Goal: Information Seeking & Learning: Compare options

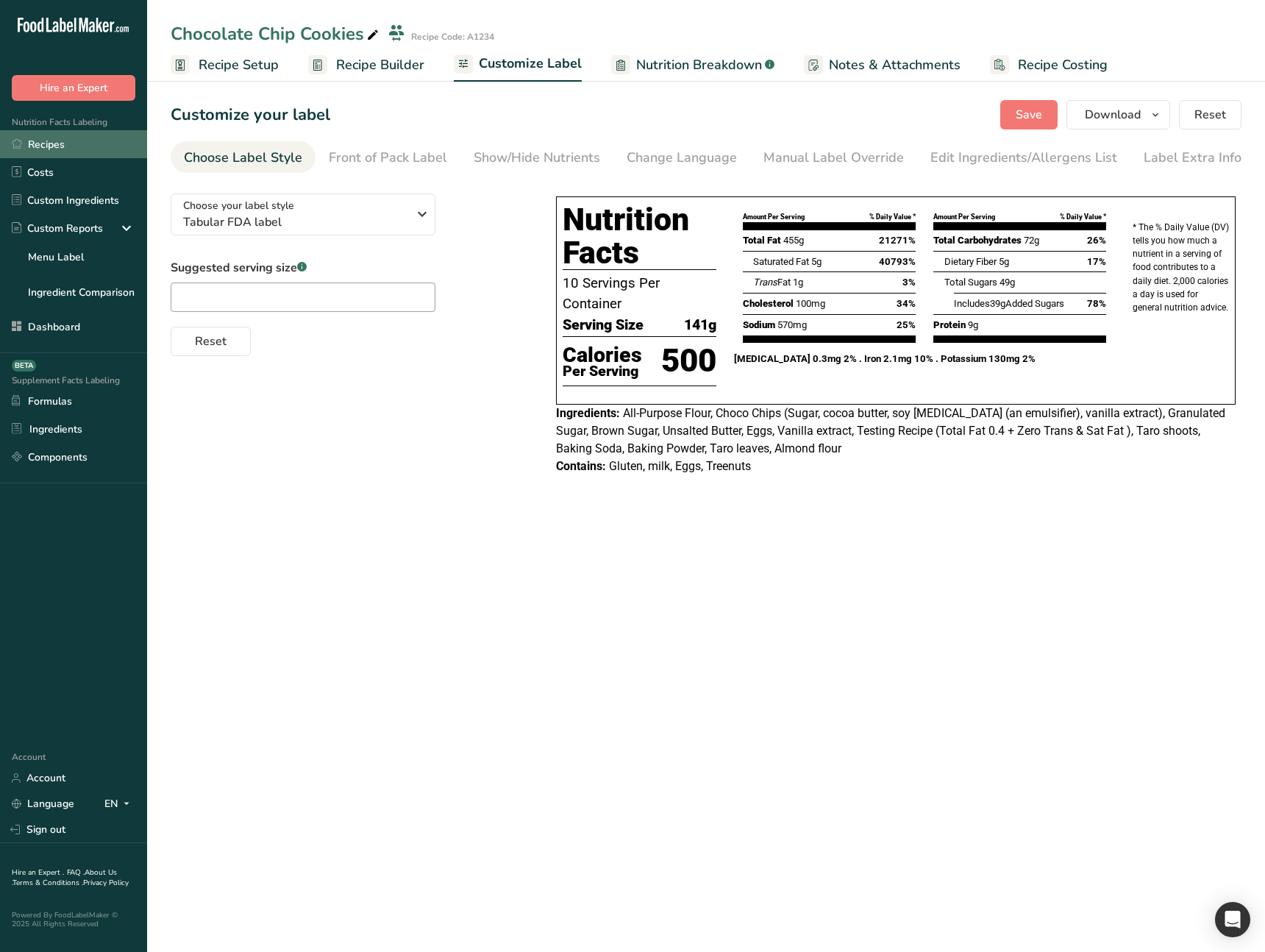
click at [108, 135] on link "Recipes" at bounding box center [73, 144] width 147 height 28
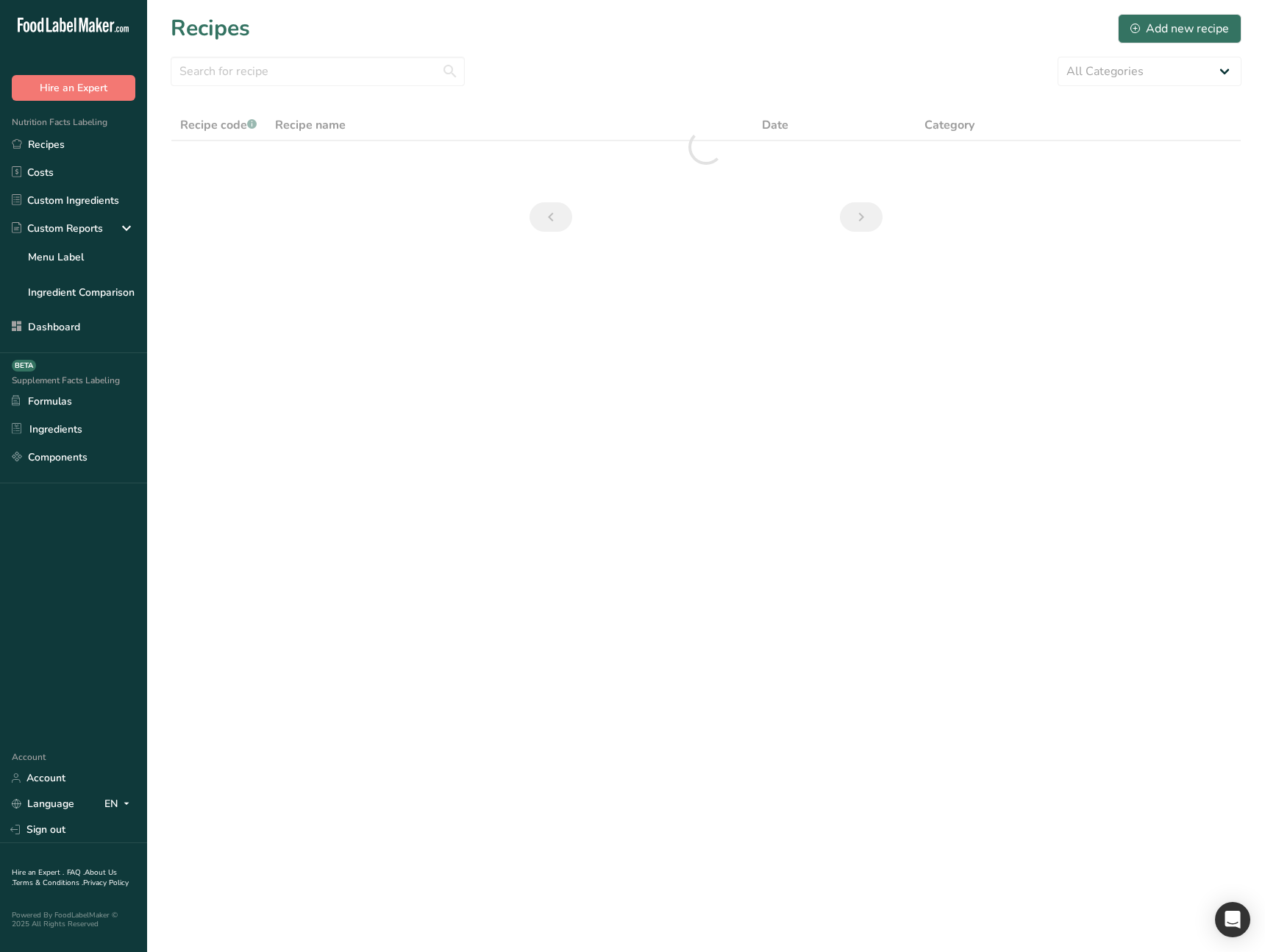
click at [500, 480] on main "Recipes Add new recipe All Categories Baked Goods Beverages category Cooked Mea…" at bounding box center [632, 476] width 1265 height 952
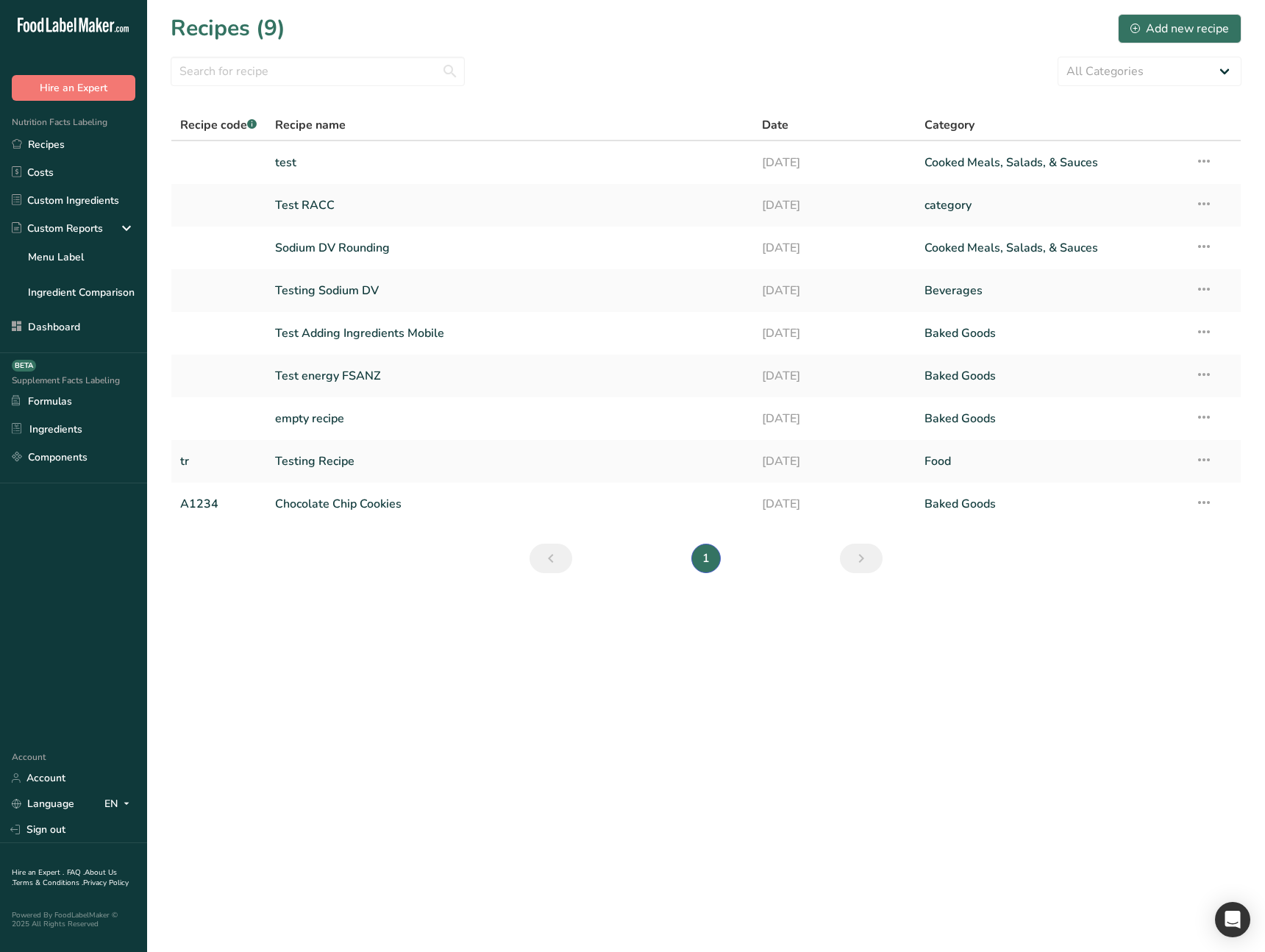
click at [298, 605] on main "Recipes (9) Add new recipe All Categories Baked Goods Beverages category Cooked…" at bounding box center [632, 476] width 1265 height 952
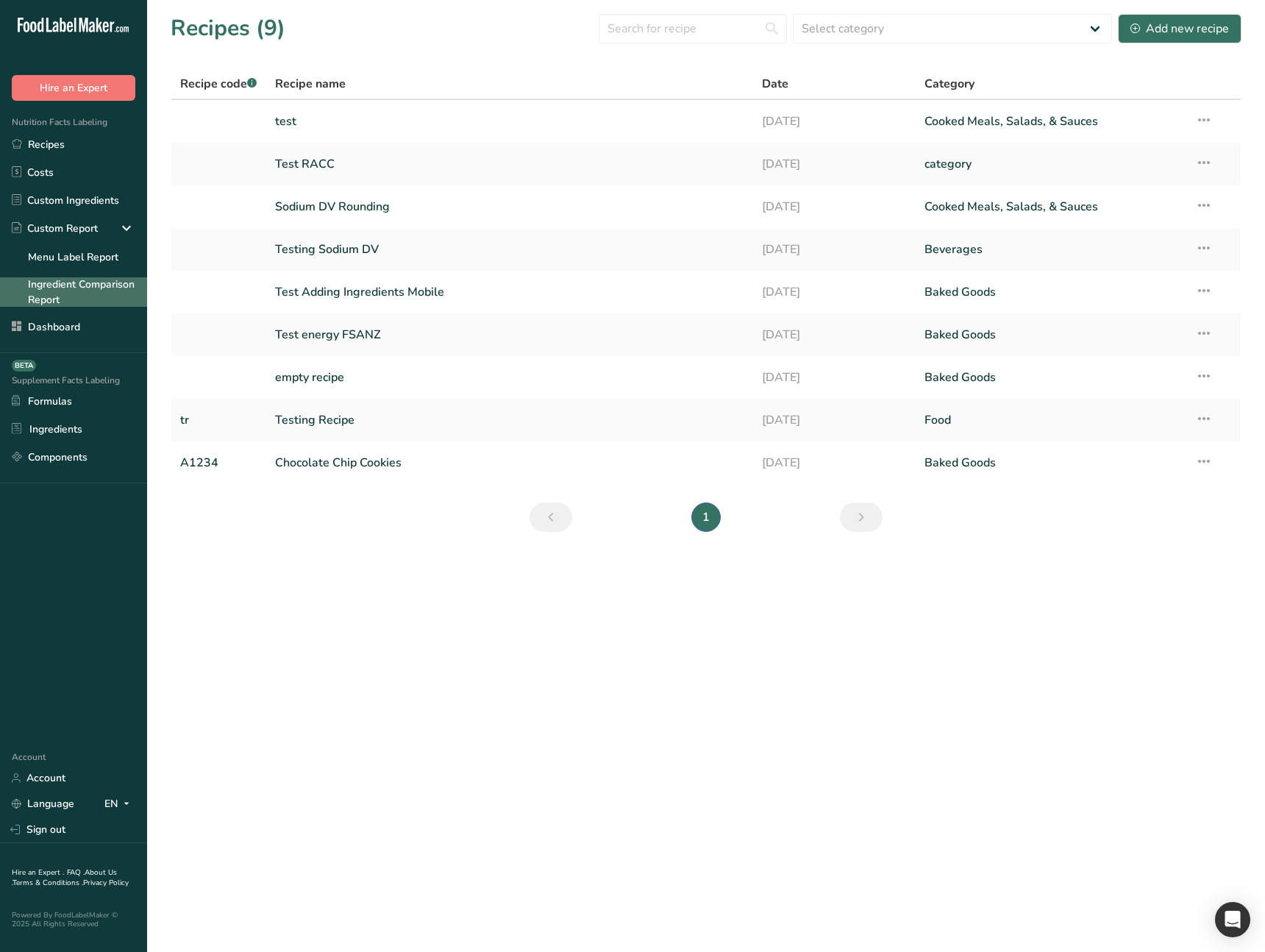
click at [87, 290] on link "Ingredient Comparison Report" at bounding box center [73, 292] width 147 height 29
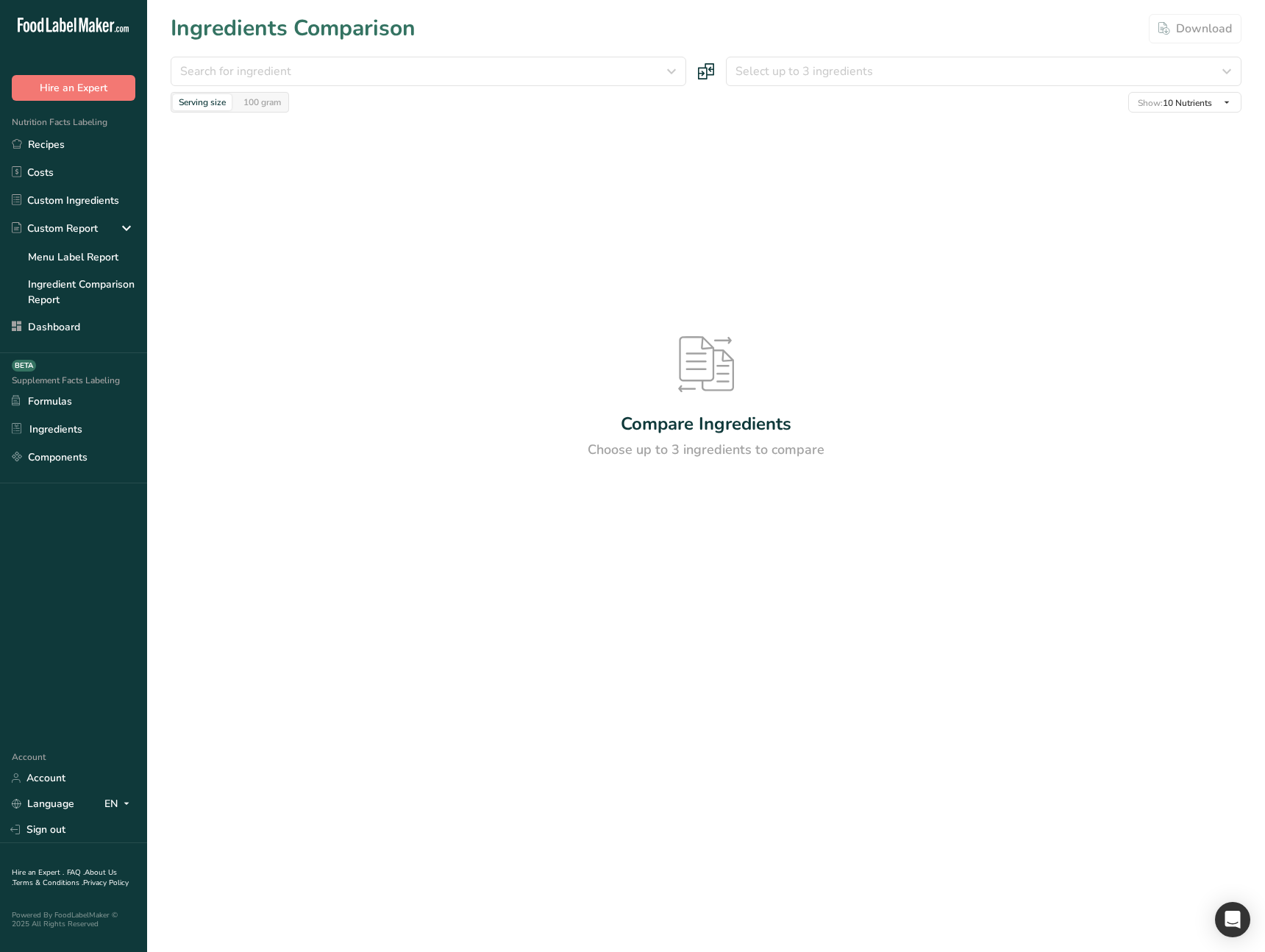
click at [553, 608] on div "Compare Ingredients Choose up to 3 ingredients to compare" at bounding box center [706, 397] width 1071 height 571
click at [371, 77] on div "Search for ingredient" at bounding box center [424, 72] width 488 height 18
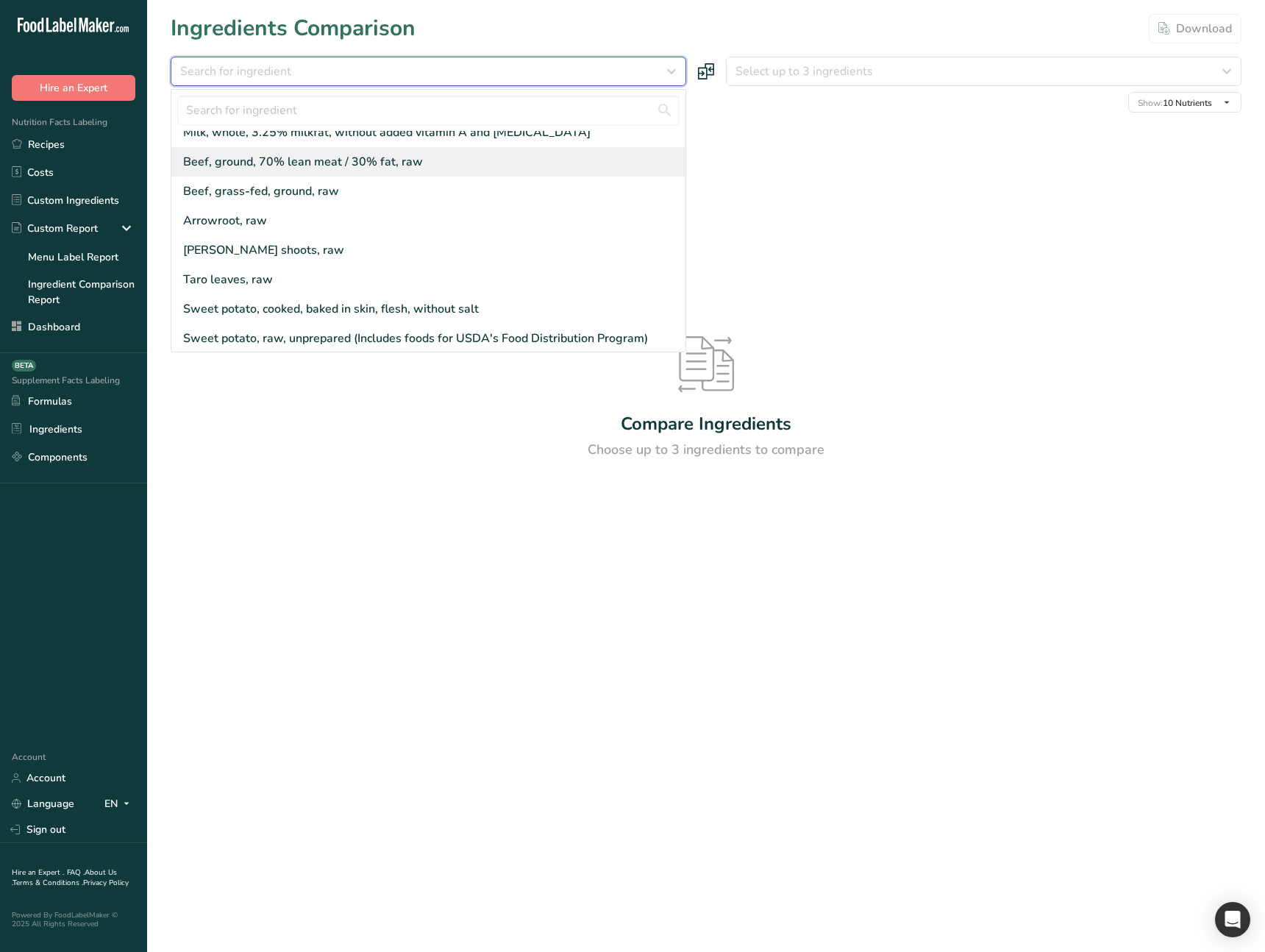
scroll to position [396, 0]
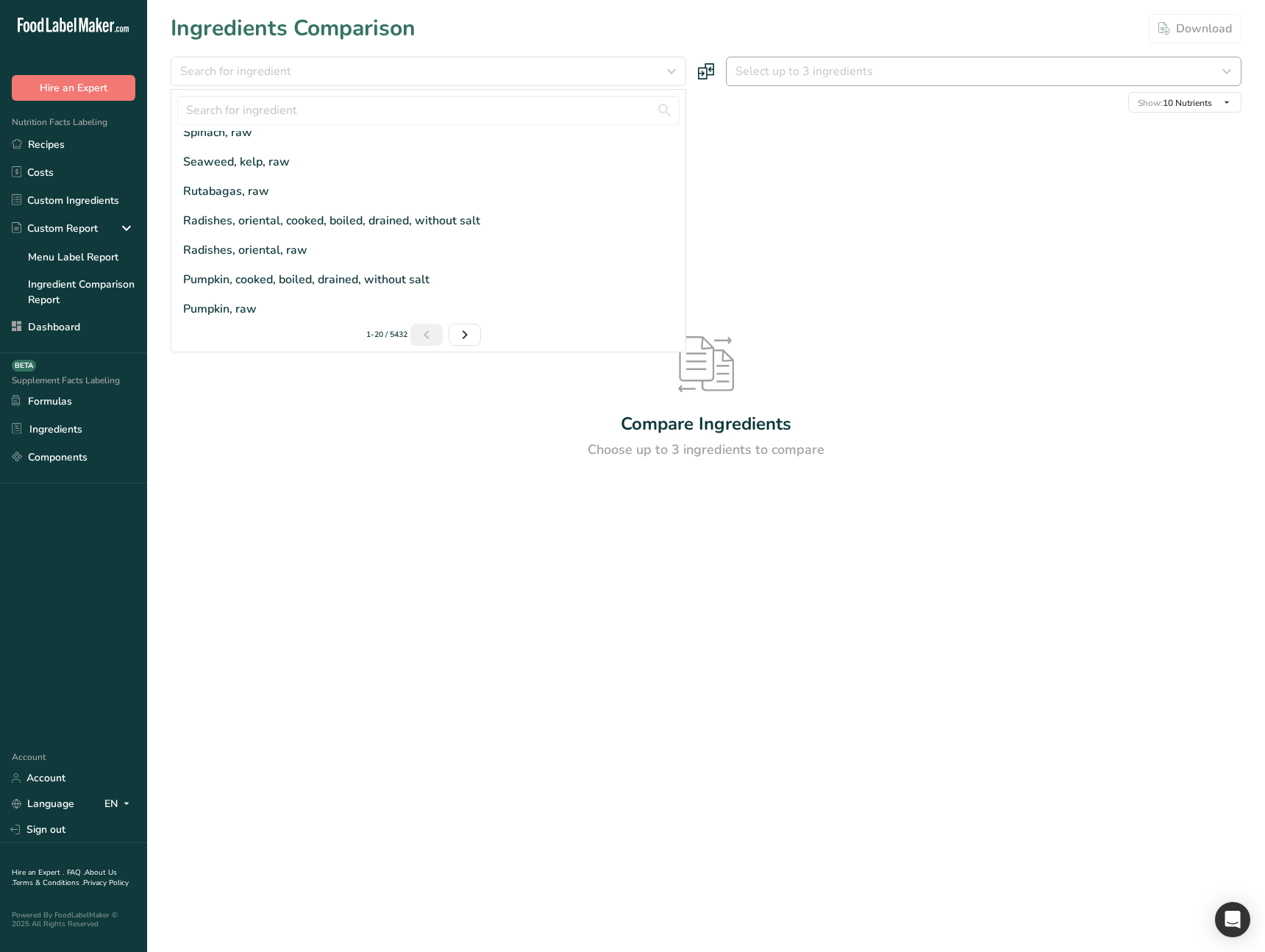
drag, startPoint x: 922, startPoint y: 189, endPoint x: 893, endPoint y: 70, distance: 122.5
click at [923, 179] on div "Compare Ingredients Choose up to 3 ingredients to compare" at bounding box center [706, 397] width 1071 height 571
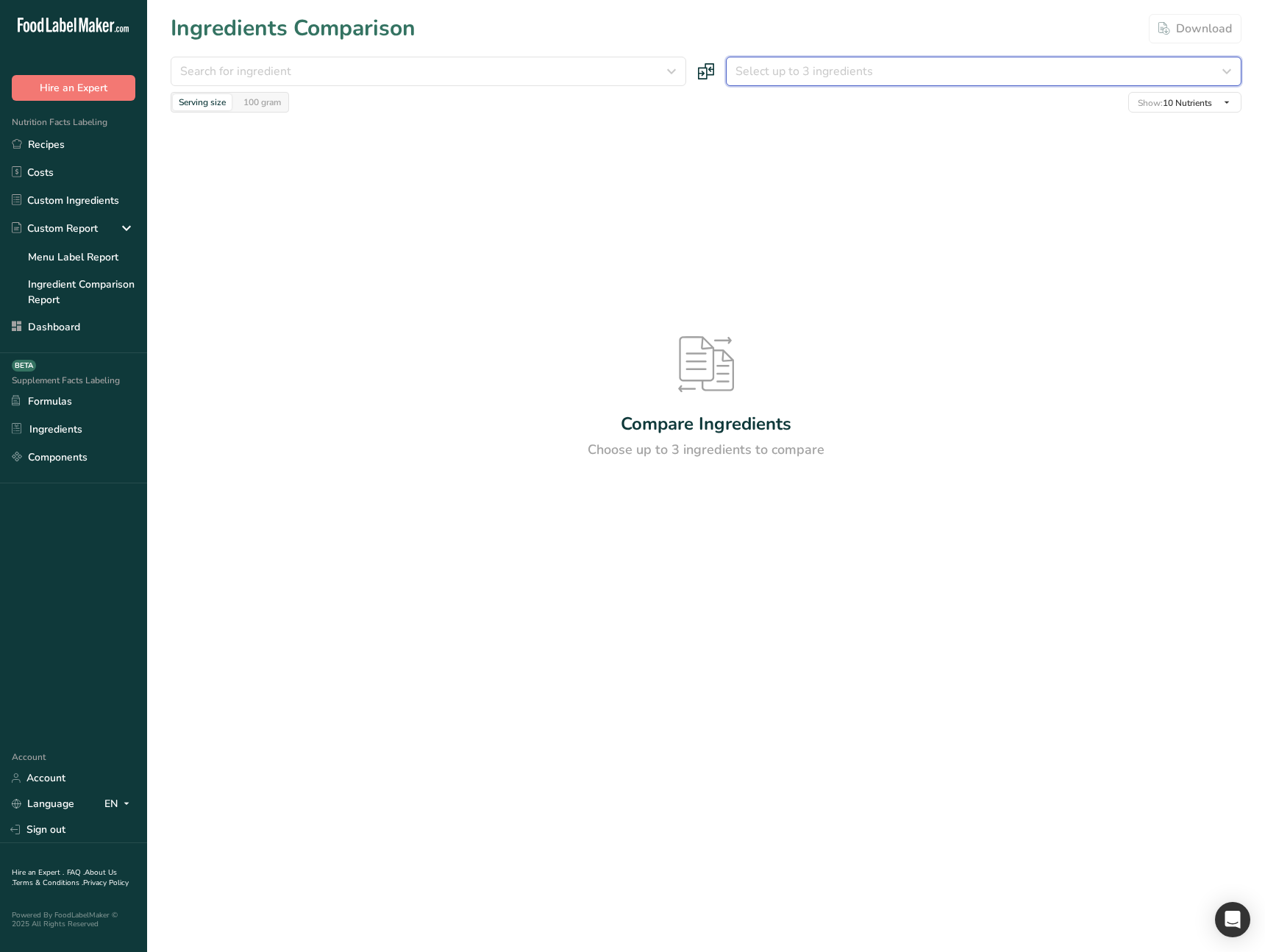
click at [876, 60] on button "Select up to 3 ingredients" at bounding box center [983, 72] width 516 height 29
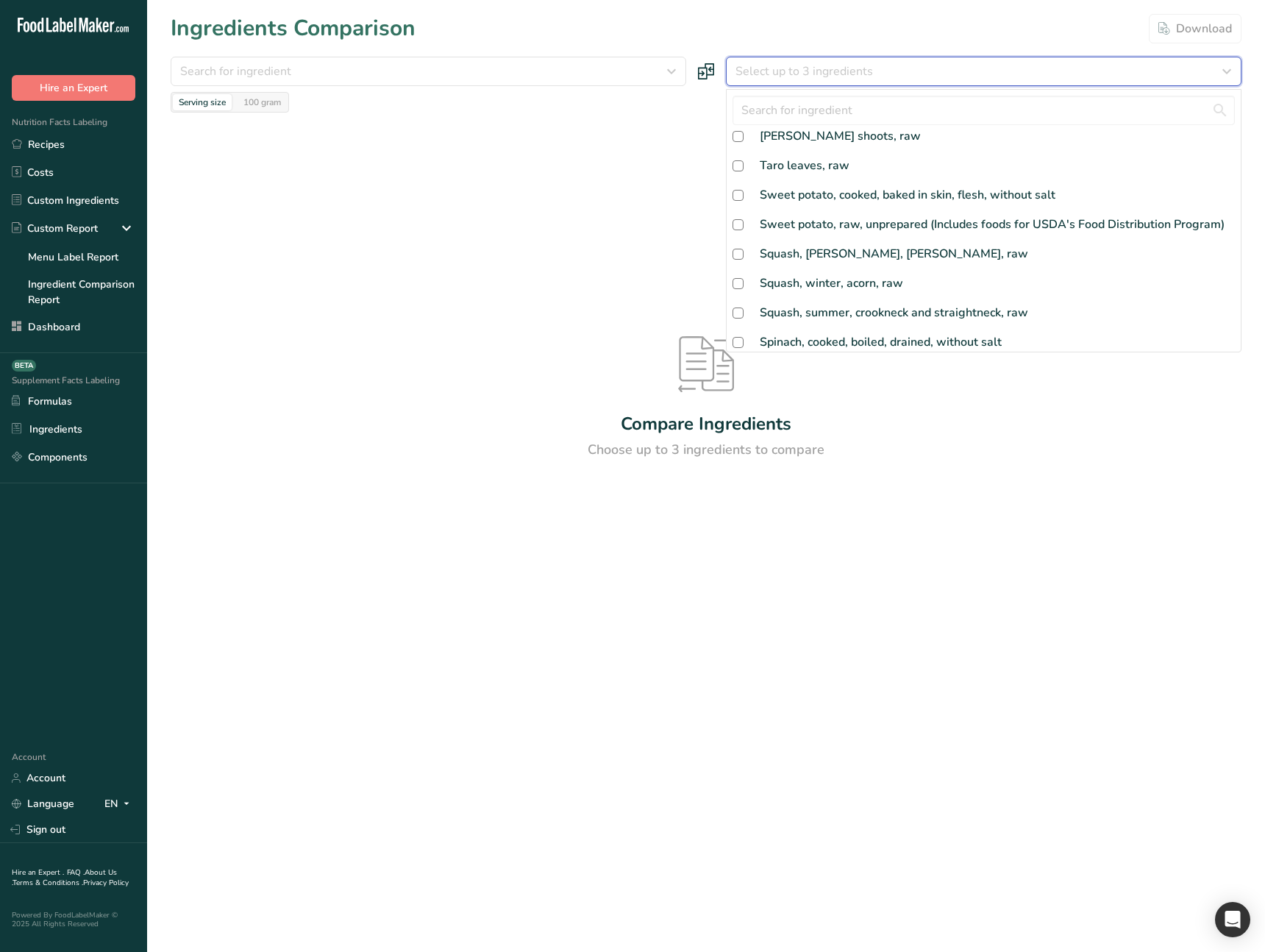
scroll to position [0, 0]
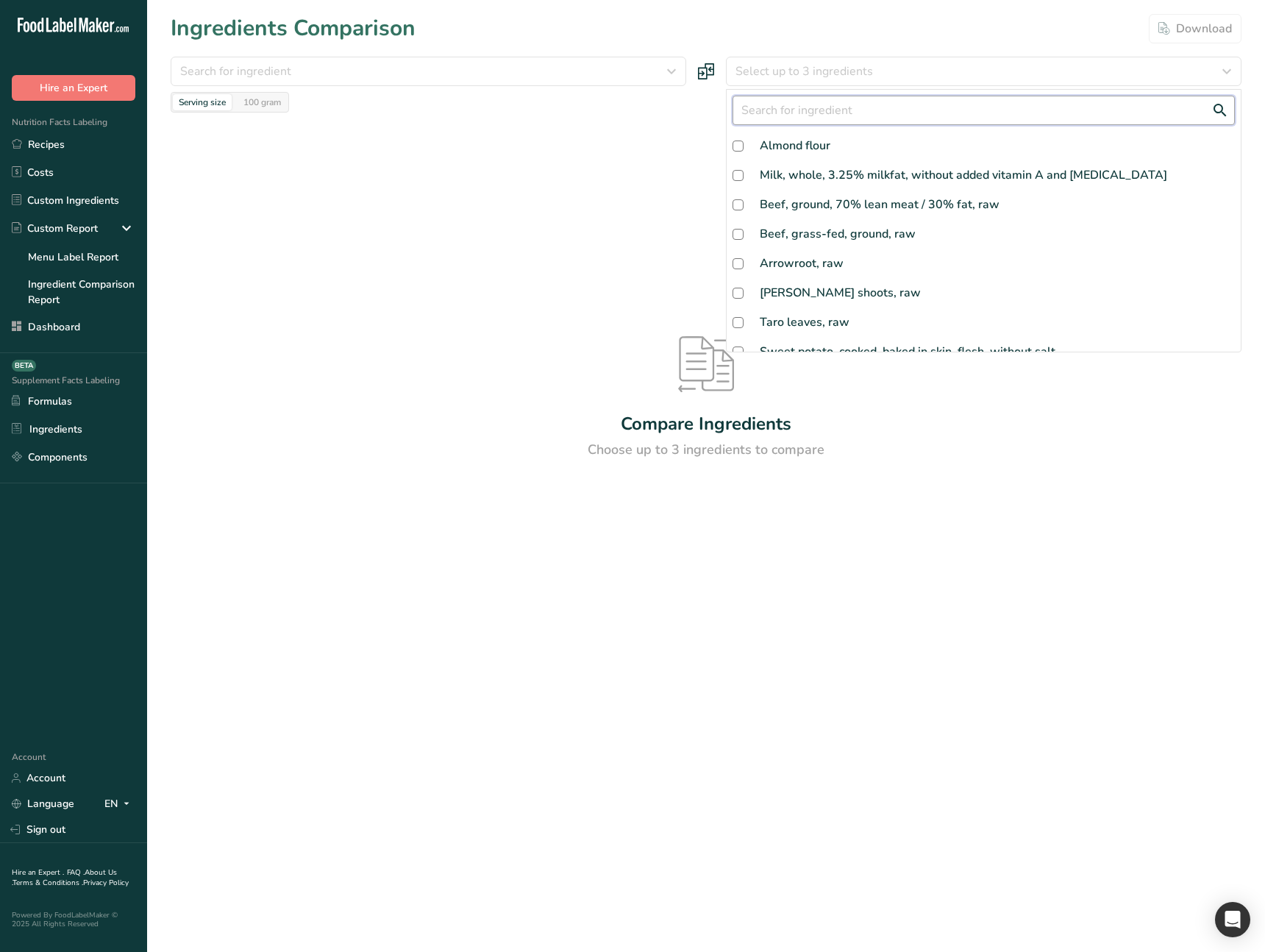
click at [846, 115] on input "text" at bounding box center [983, 110] width 503 height 29
click at [968, 558] on div "Compare Ingredients Choose up to 3 ingredients to compare" at bounding box center [706, 397] width 1071 height 571
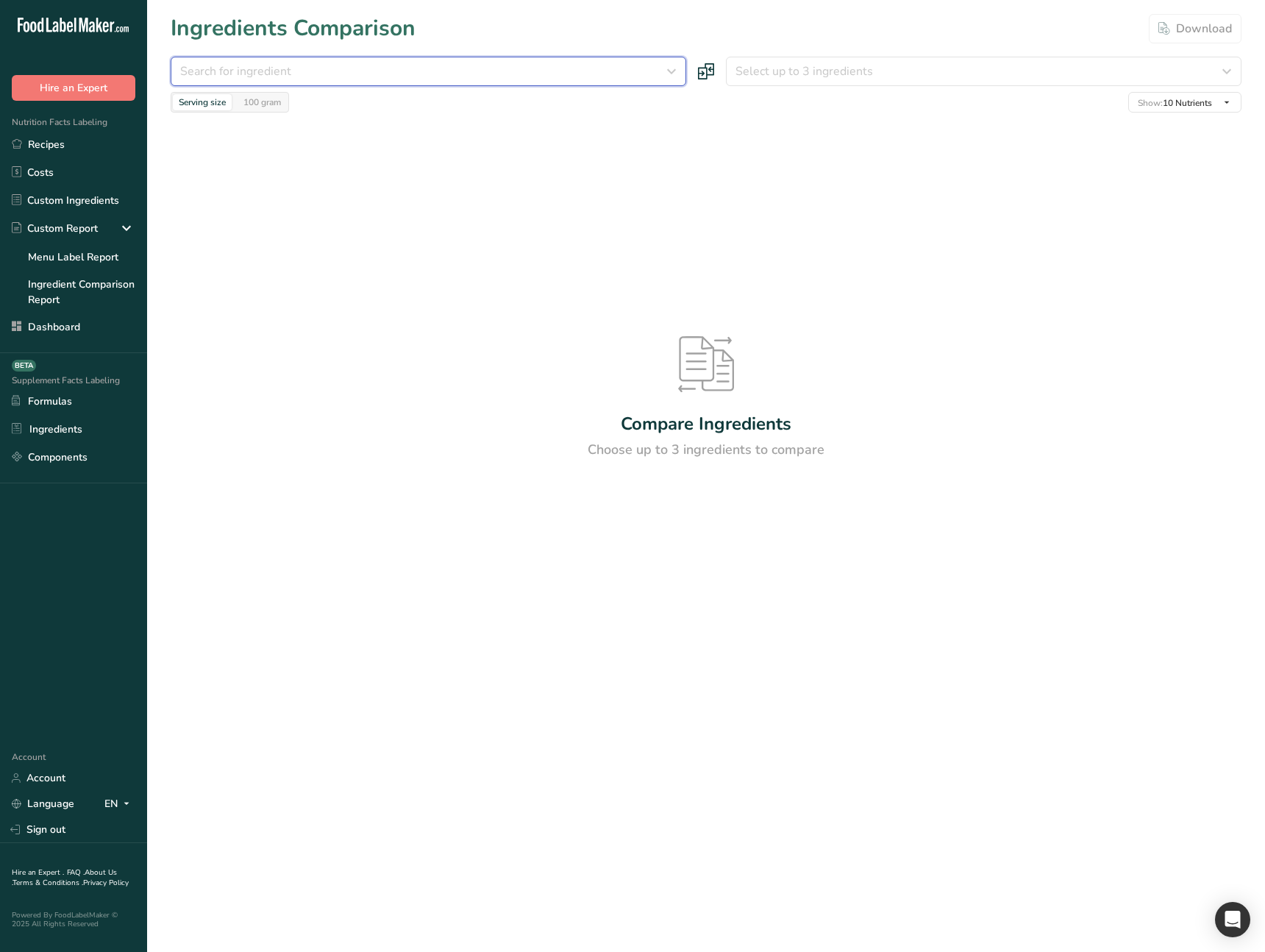
click at [352, 65] on div "Search for ingredient" at bounding box center [424, 72] width 488 height 18
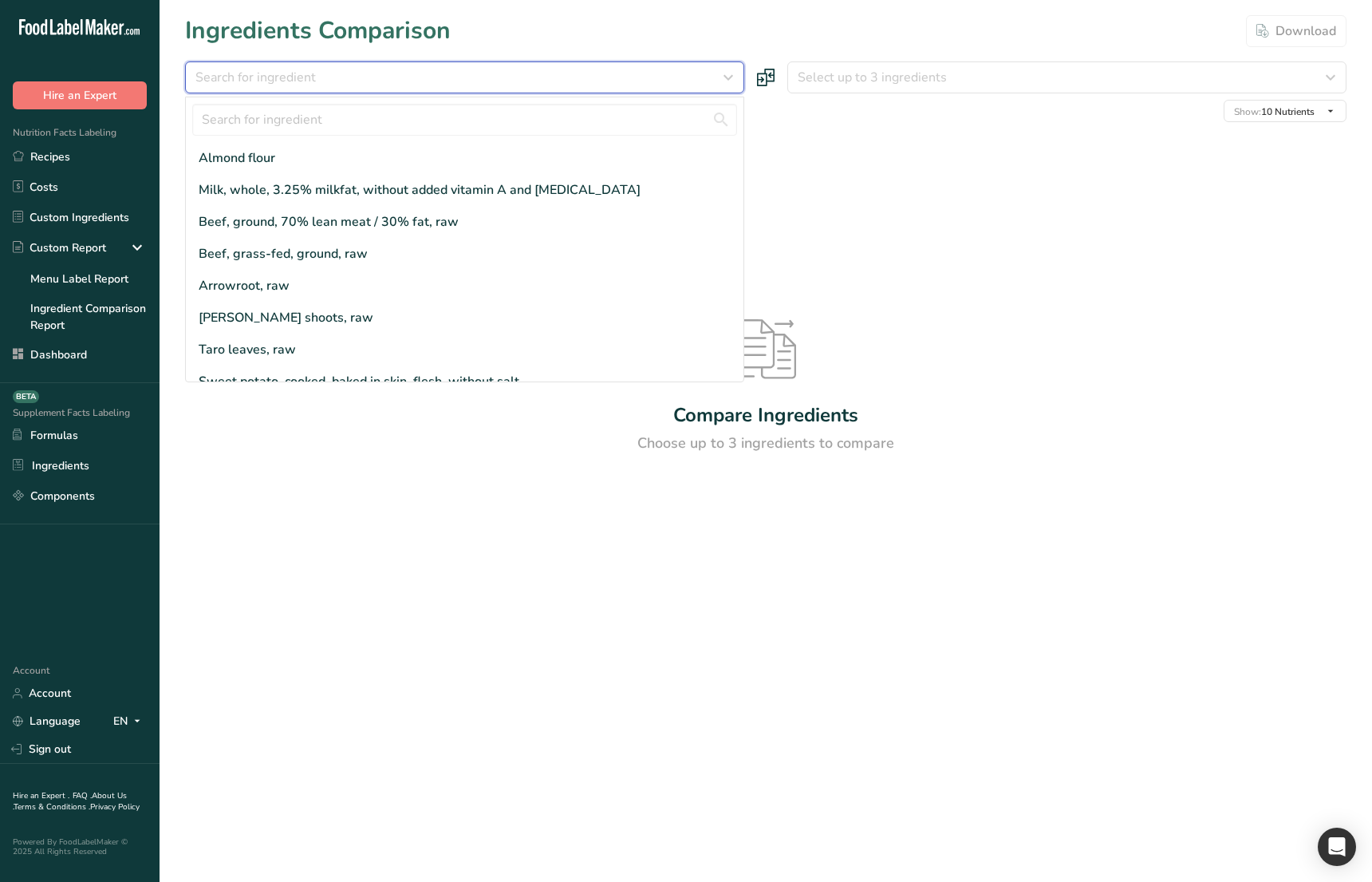
click at [376, 75] on div "Search for ingredient" at bounding box center [459, 78] width 529 height 19
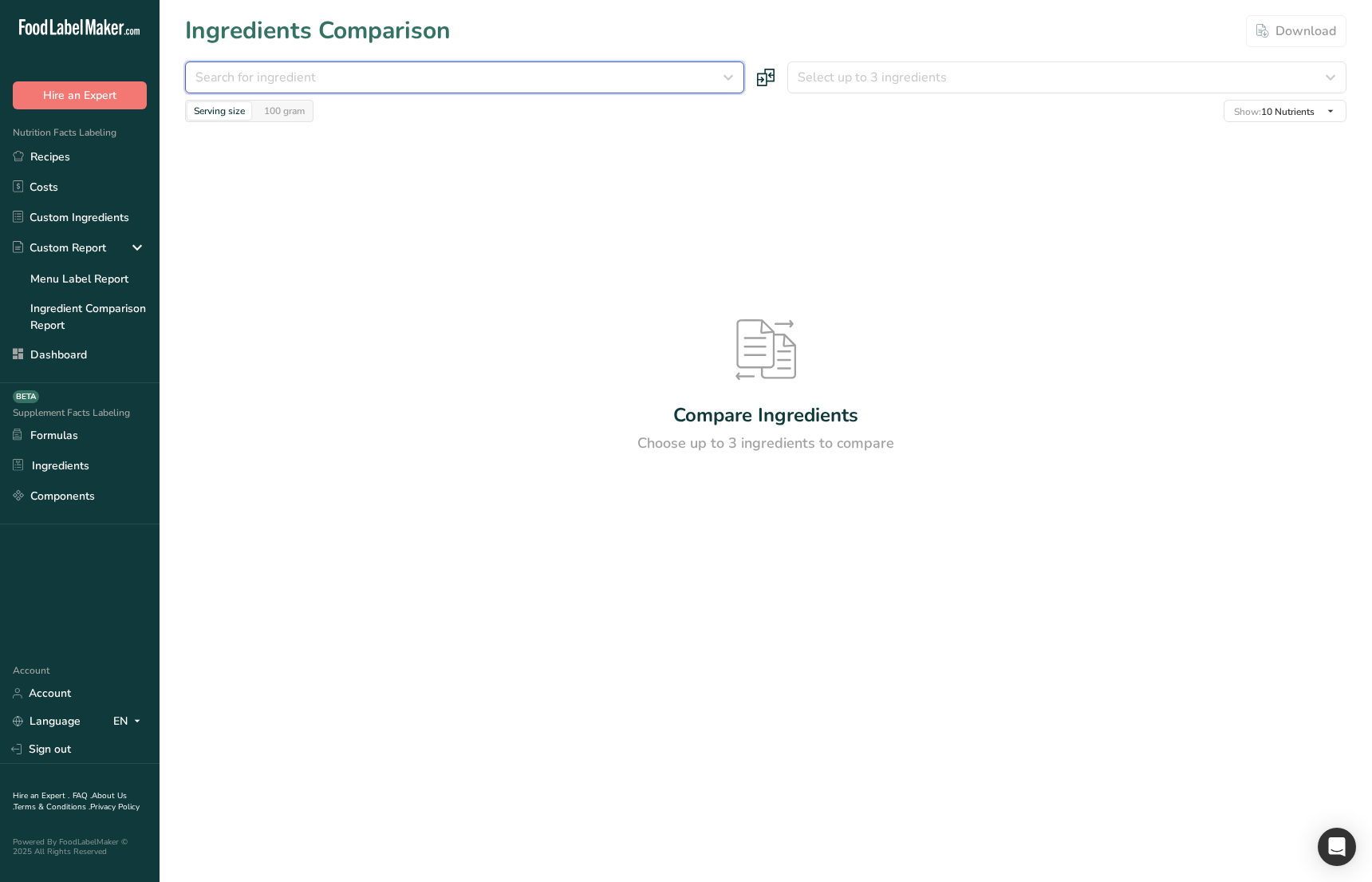
click at [377, 75] on div "Search for ingredient" at bounding box center [459, 78] width 529 height 19
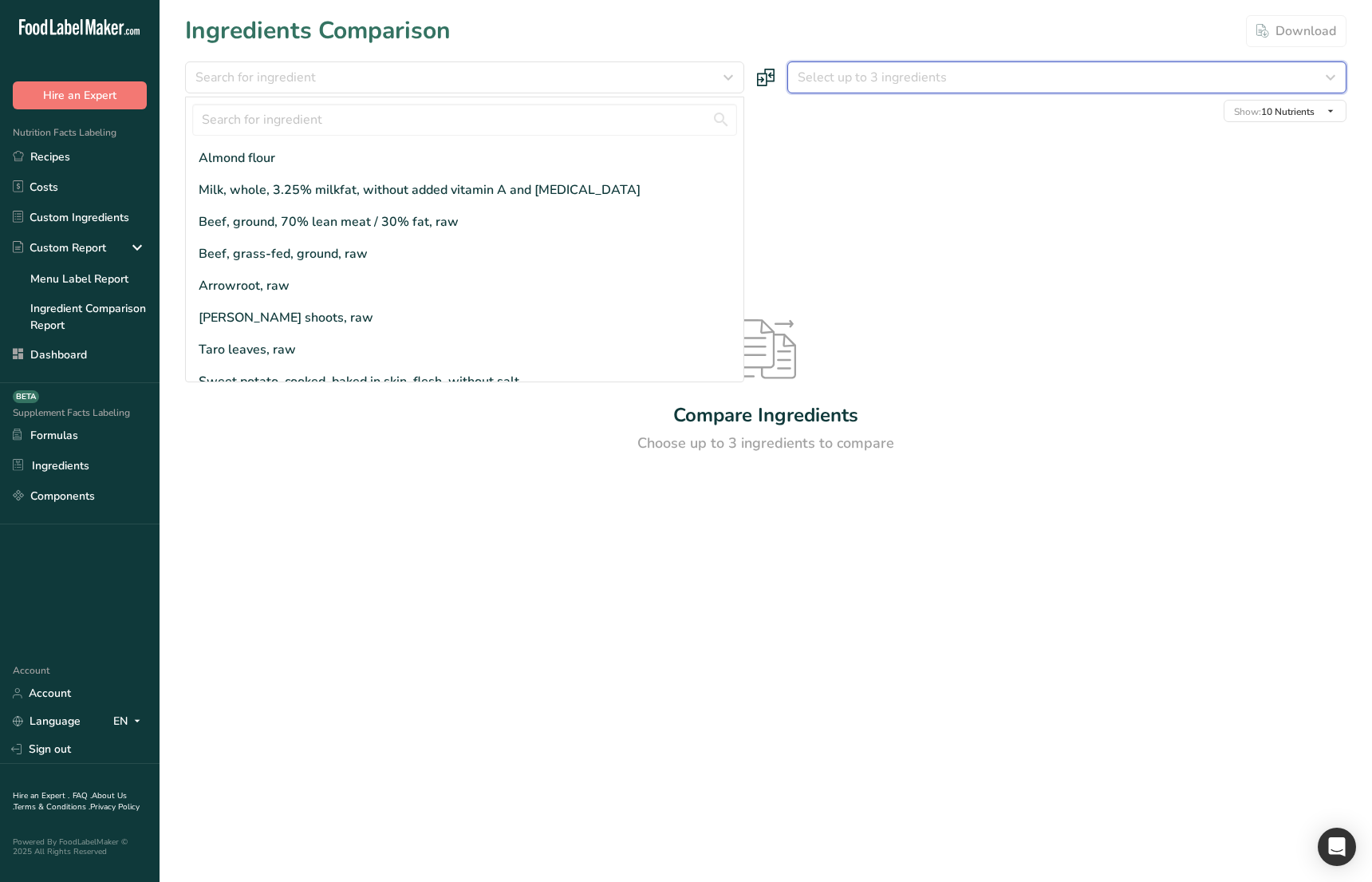
click at [860, 89] on button "Select up to 3 ingredients" at bounding box center [1066, 78] width 559 height 32
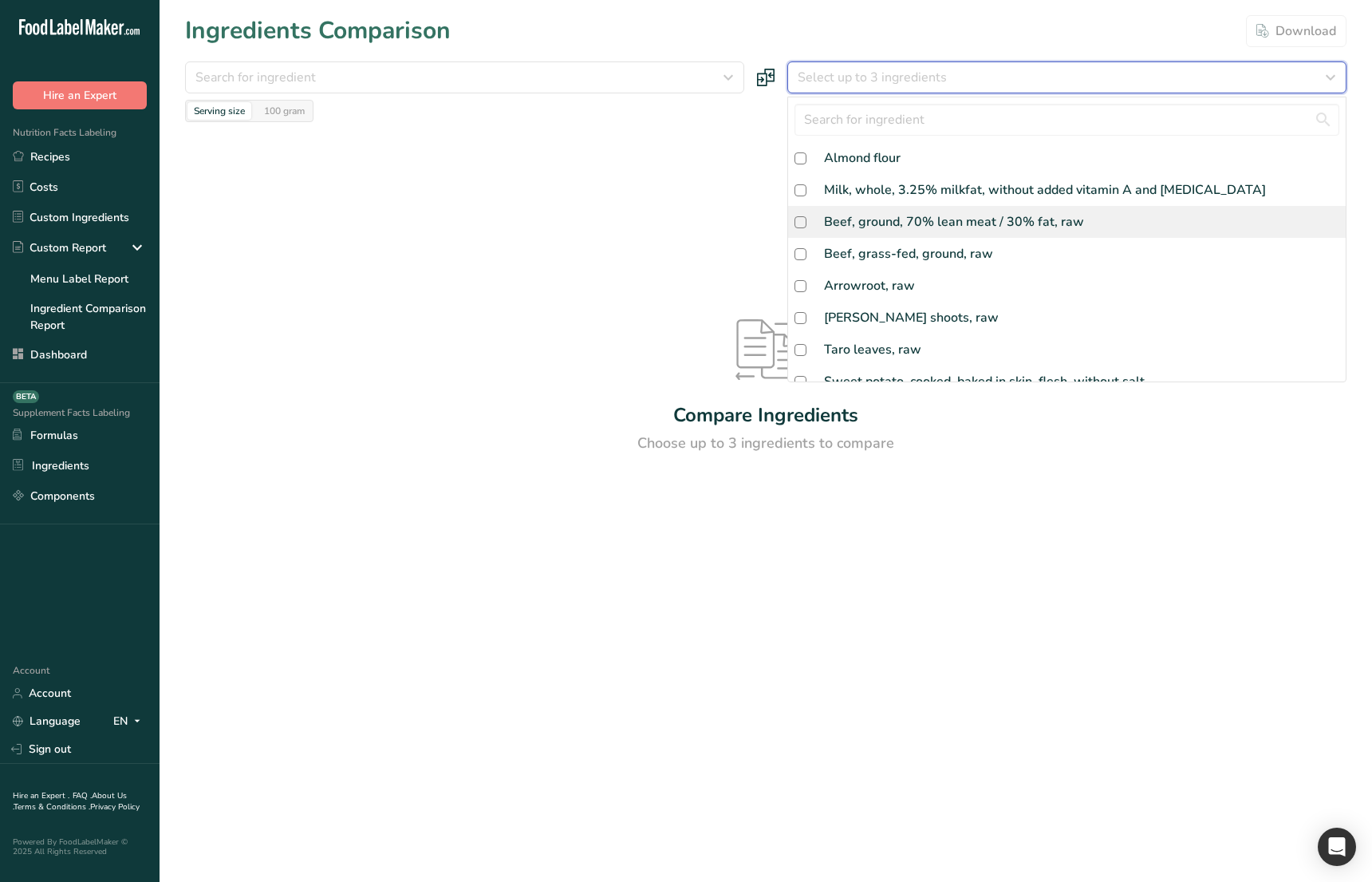
scroll to position [430, 0]
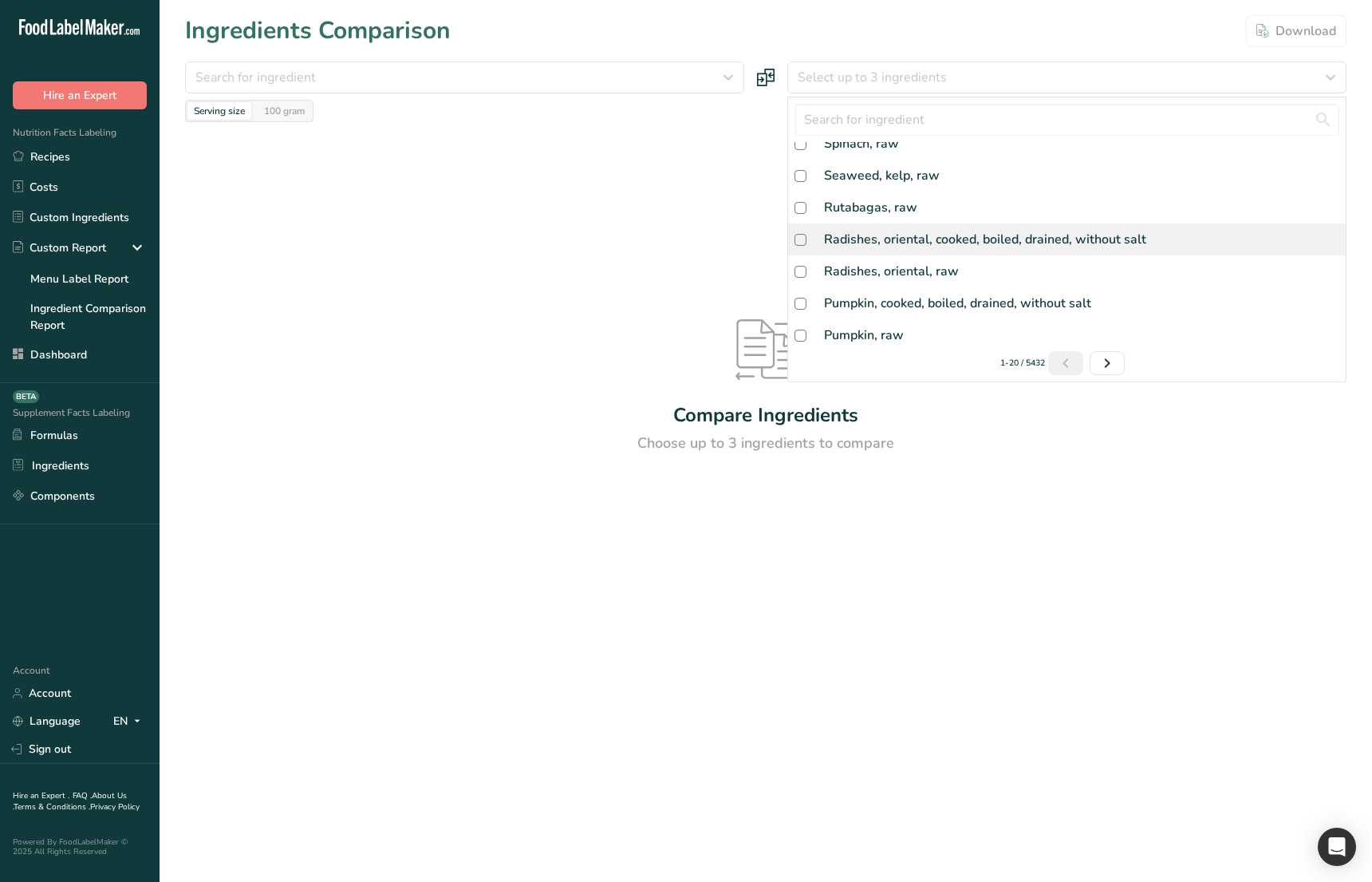
click at [908, 225] on div "Radishes, oriental, cooked, boiled, drained, without salt" at bounding box center [1066, 240] width 557 height 32
checkbox input "true"
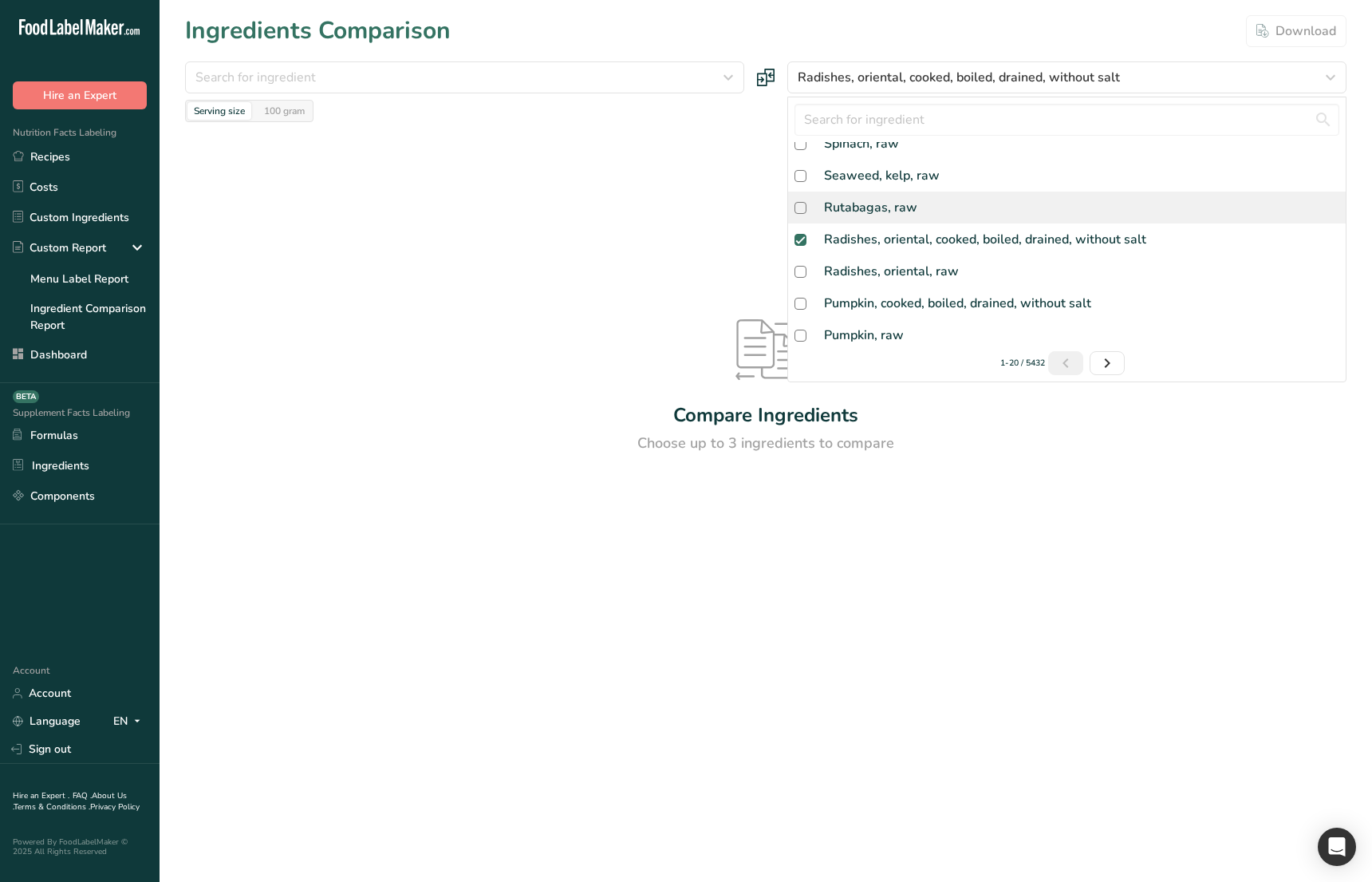
click at [906, 204] on div "Rutabagas, raw" at bounding box center [871, 208] width 94 height 19
checkbox input "true"
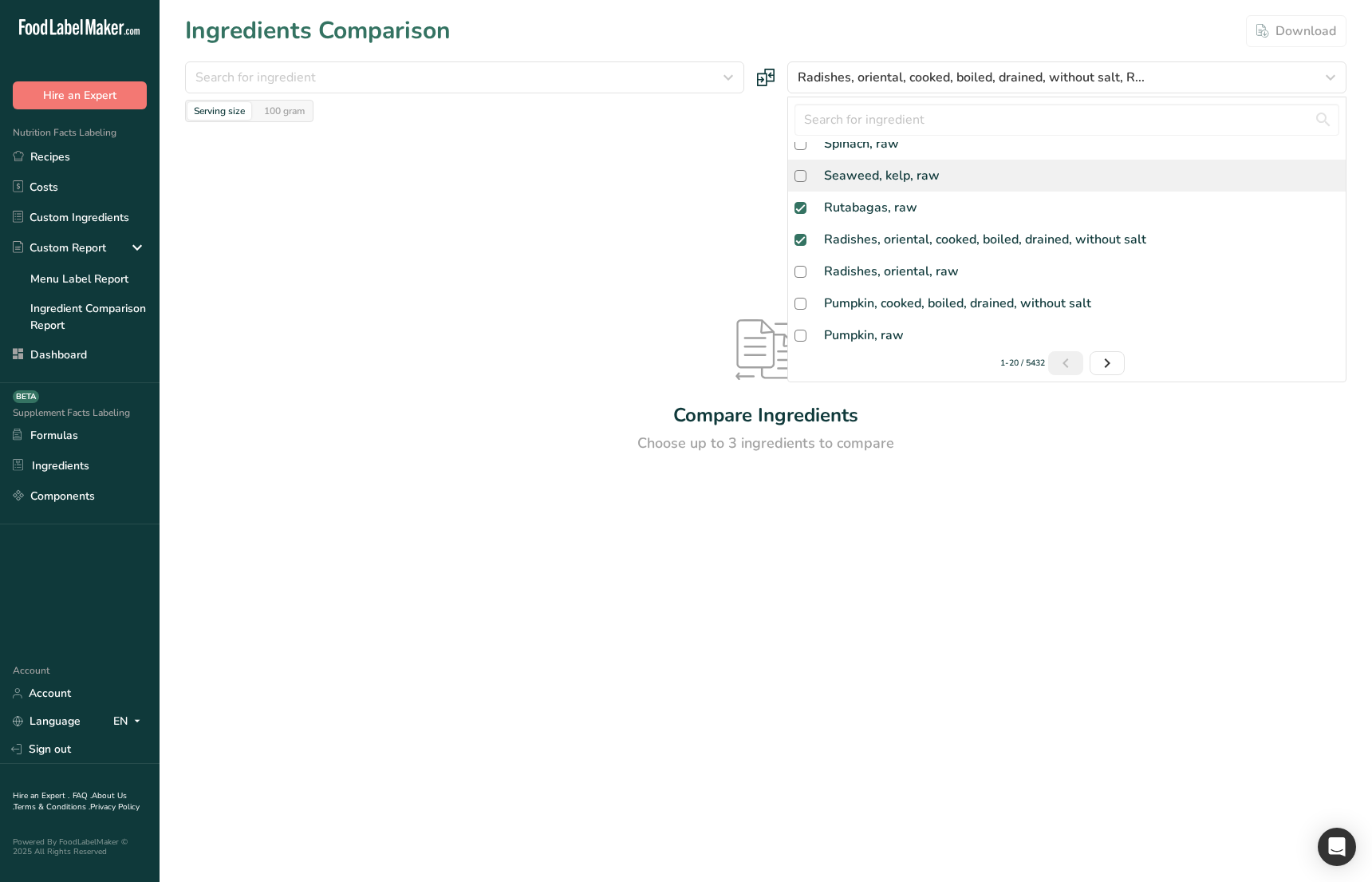
click at [912, 175] on div "Seaweed, kelp, raw" at bounding box center [882, 176] width 116 height 19
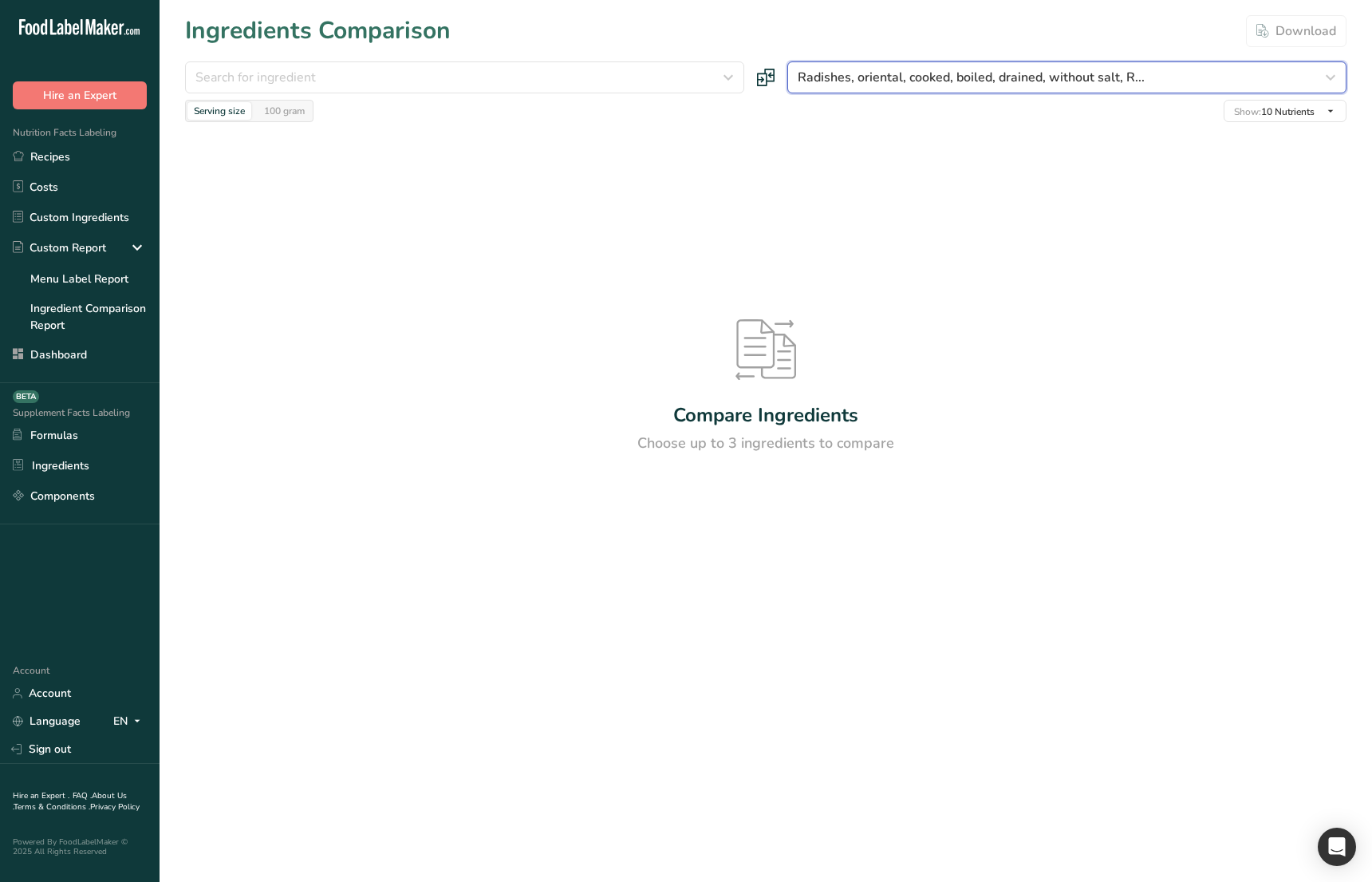
click at [889, 84] on span "Radishes, oriental, cooked, boiled, drained, without salt, R..." at bounding box center [971, 78] width 347 height 19
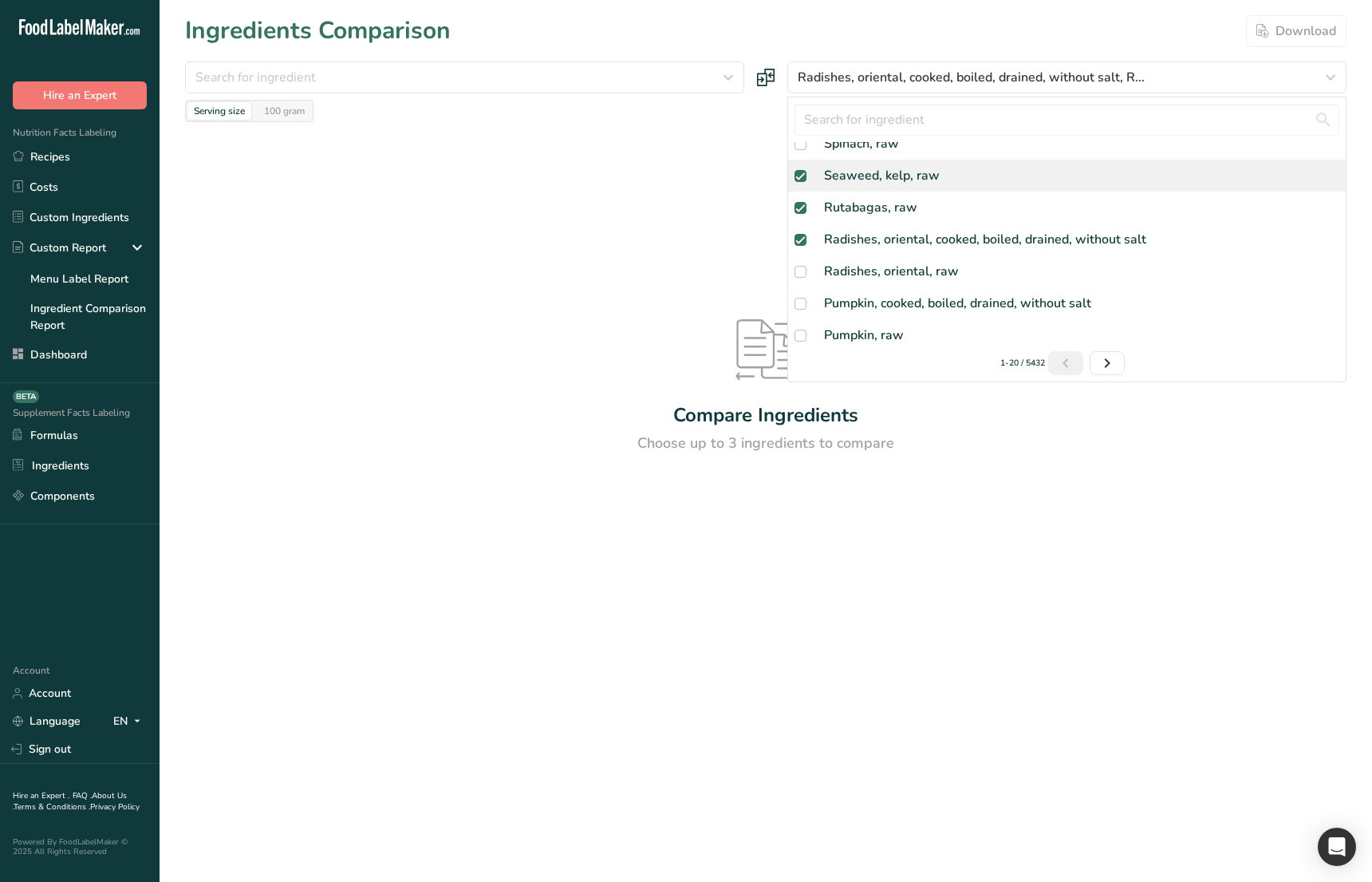
click at [847, 170] on div "Seaweed, kelp, raw" at bounding box center [882, 176] width 116 height 19
checkbox input "false"
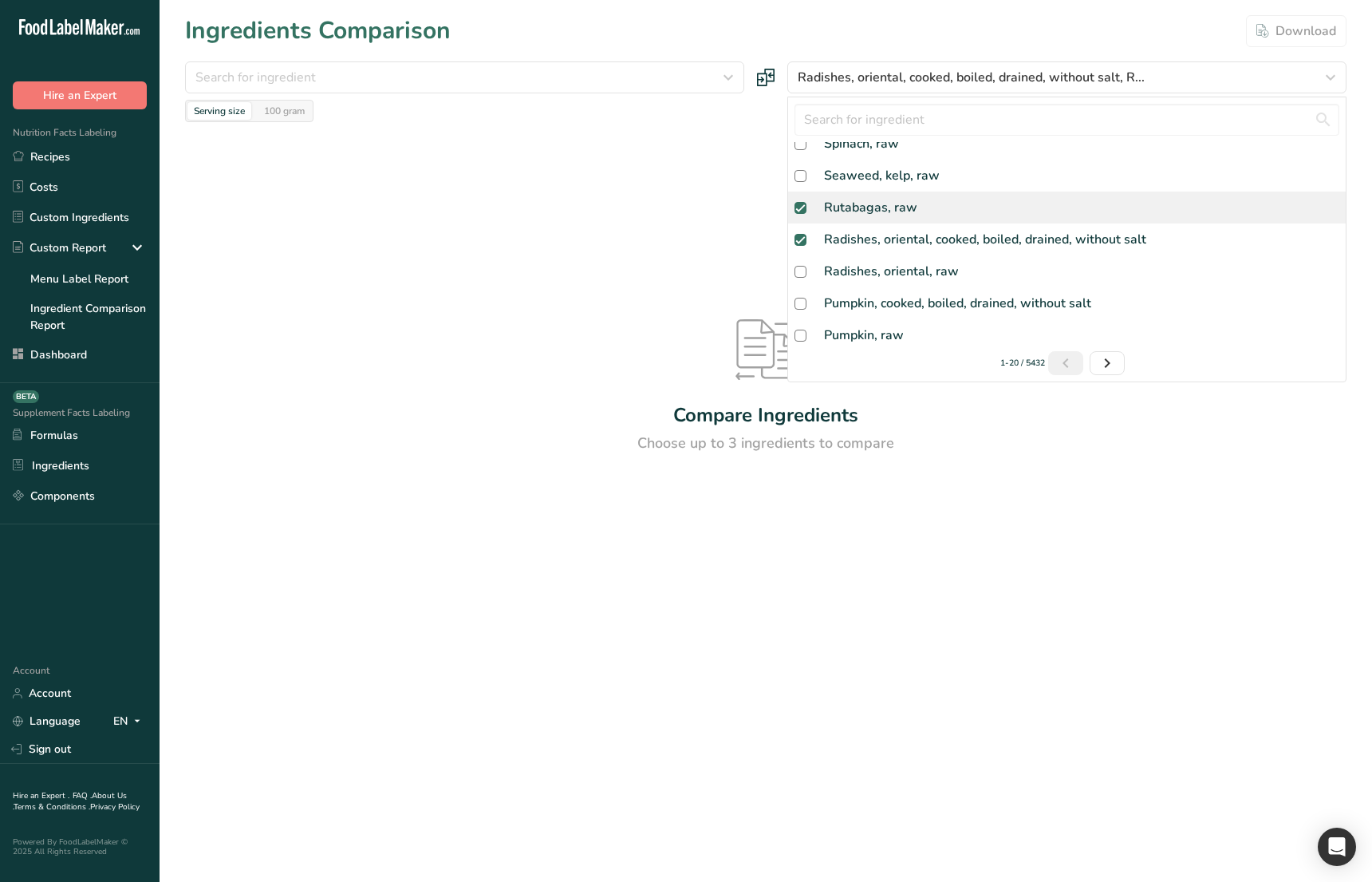
click at [906, 210] on div "Rutabagas, raw" at bounding box center [871, 208] width 94 height 19
checkbox input "false"
drag, startPoint x: 901, startPoint y: 229, endPoint x: 937, endPoint y: 217, distance: 37.9
click at [901, 230] on div "Radishes, oriental, cooked, boiled, drained, without salt" at bounding box center [985, 240] width 322 height 19
checkbox input "false"
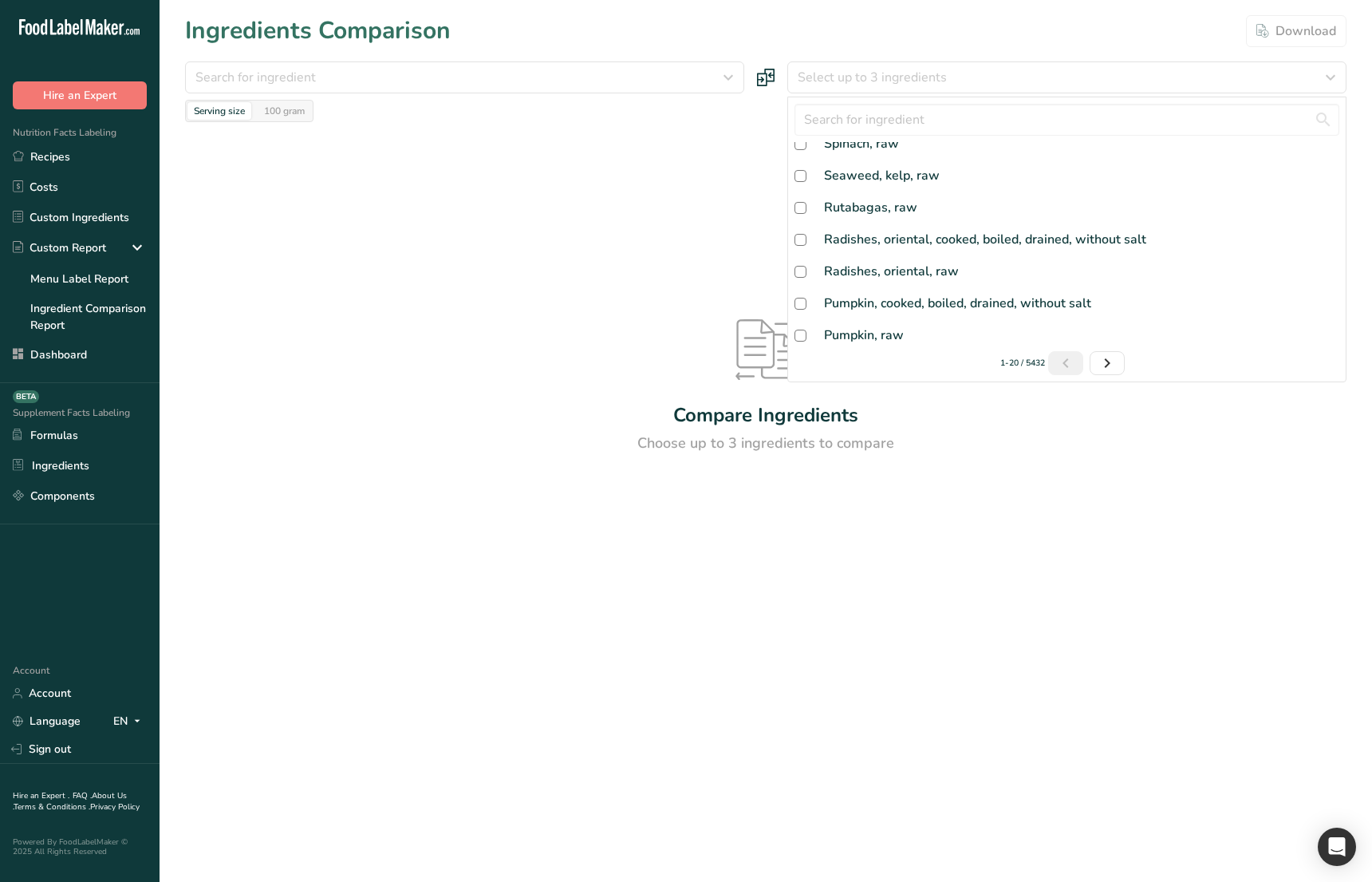
scroll to position [0, 0]
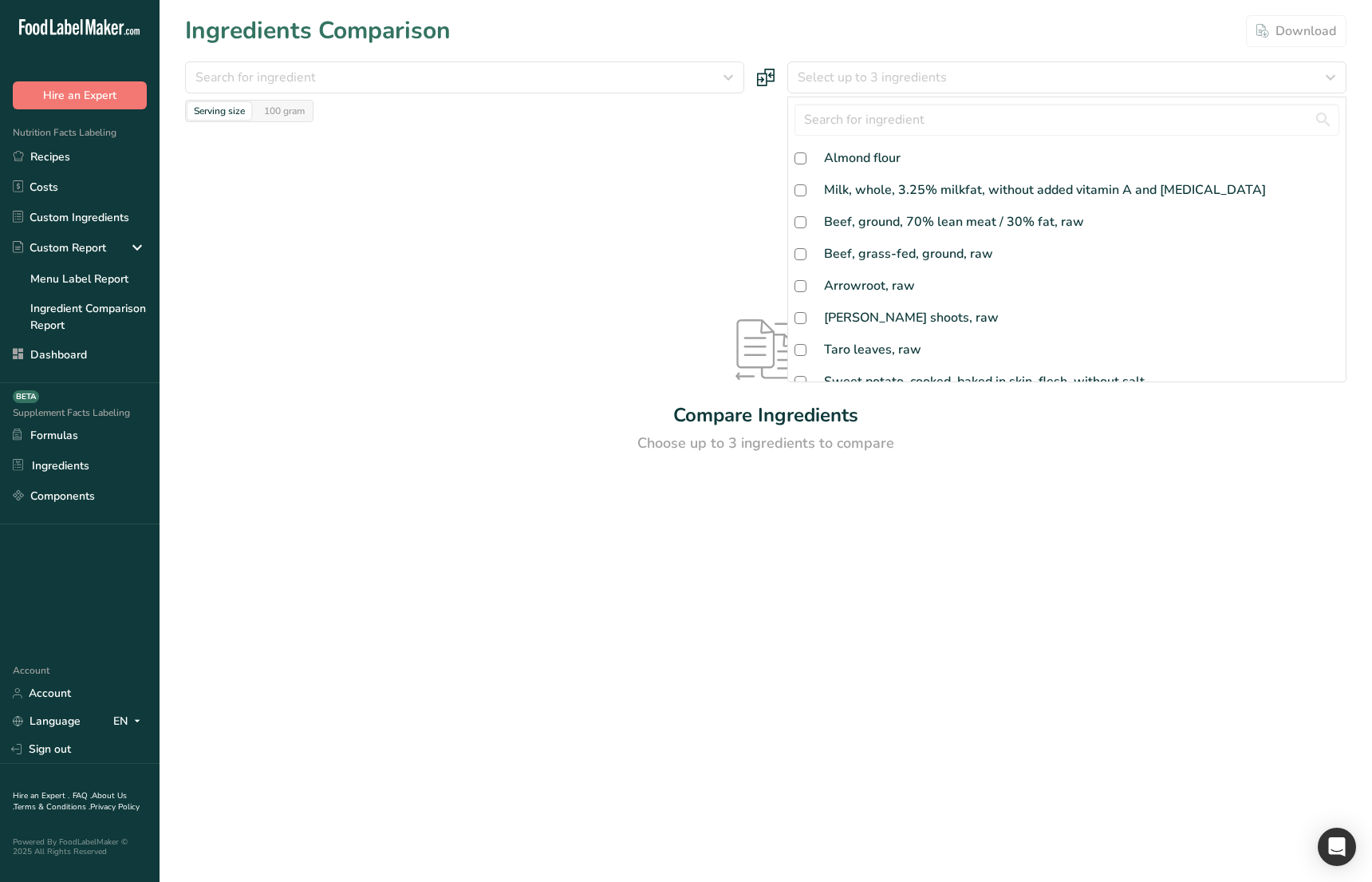
click at [511, 214] on div "Compare Ingredients Choose up to 3 ingredients to compare" at bounding box center [766, 386] width 1162 height 529
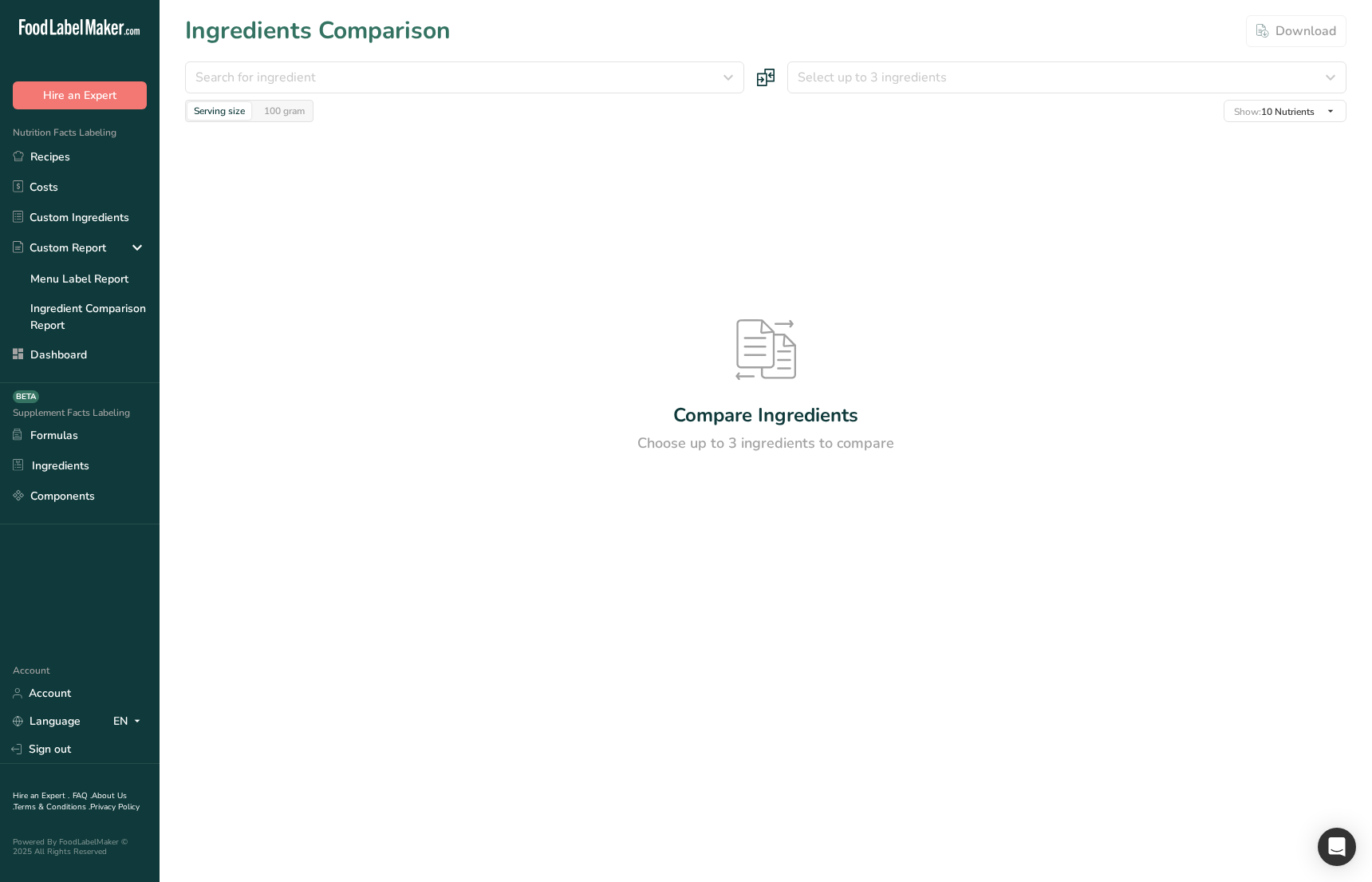
click at [410, 95] on form "Search for ingredient Almond flour Milk, whole, 3.25% milkfat, without added vi…" at bounding box center [766, 92] width 1162 height 61
click at [433, 75] on div "Search for ingredient" at bounding box center [459, 78] width 529 height 19
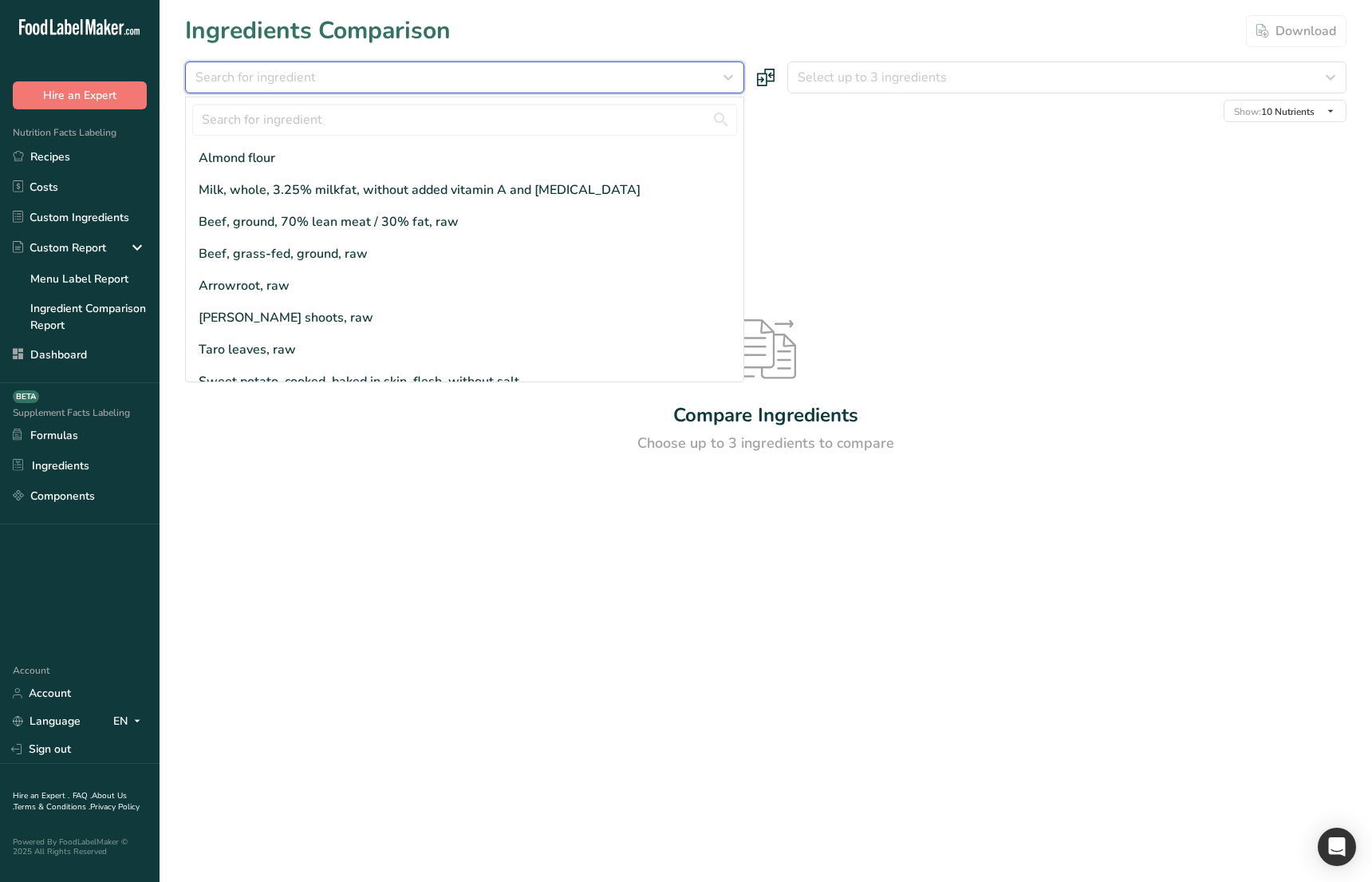
click at [663, 80] on div "Search for ingredient" at bounding box center [459, 78] width 529 height 19
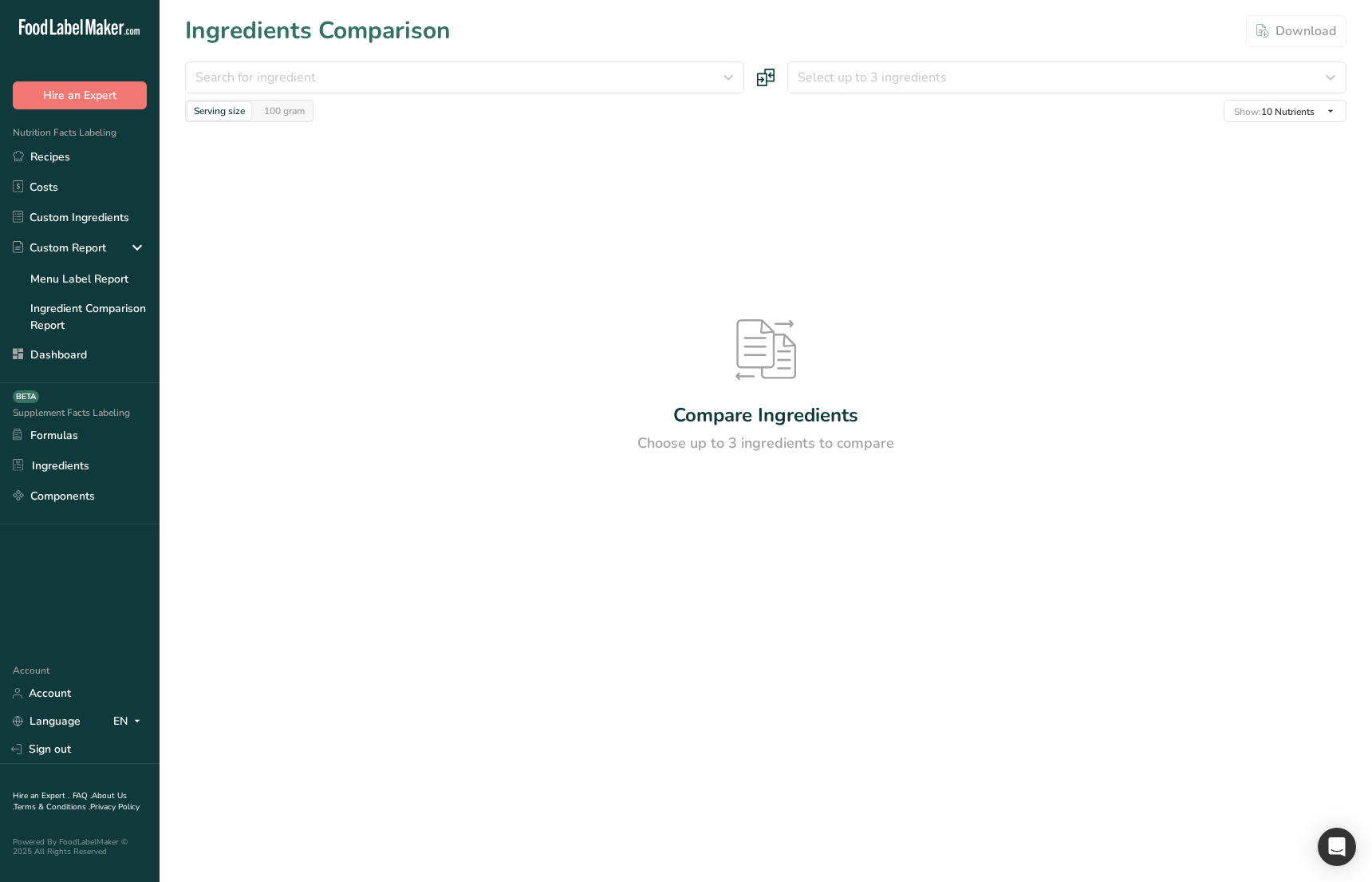
click at [467, 257] on div "Compare Ingredients Choose up to 3 ingredients to compare" at bounding box center [766, 386] width 1162 height 529
click at [452, 80] on div "Search for ingredient" at bounding box center [459, 78] width 529 height 19
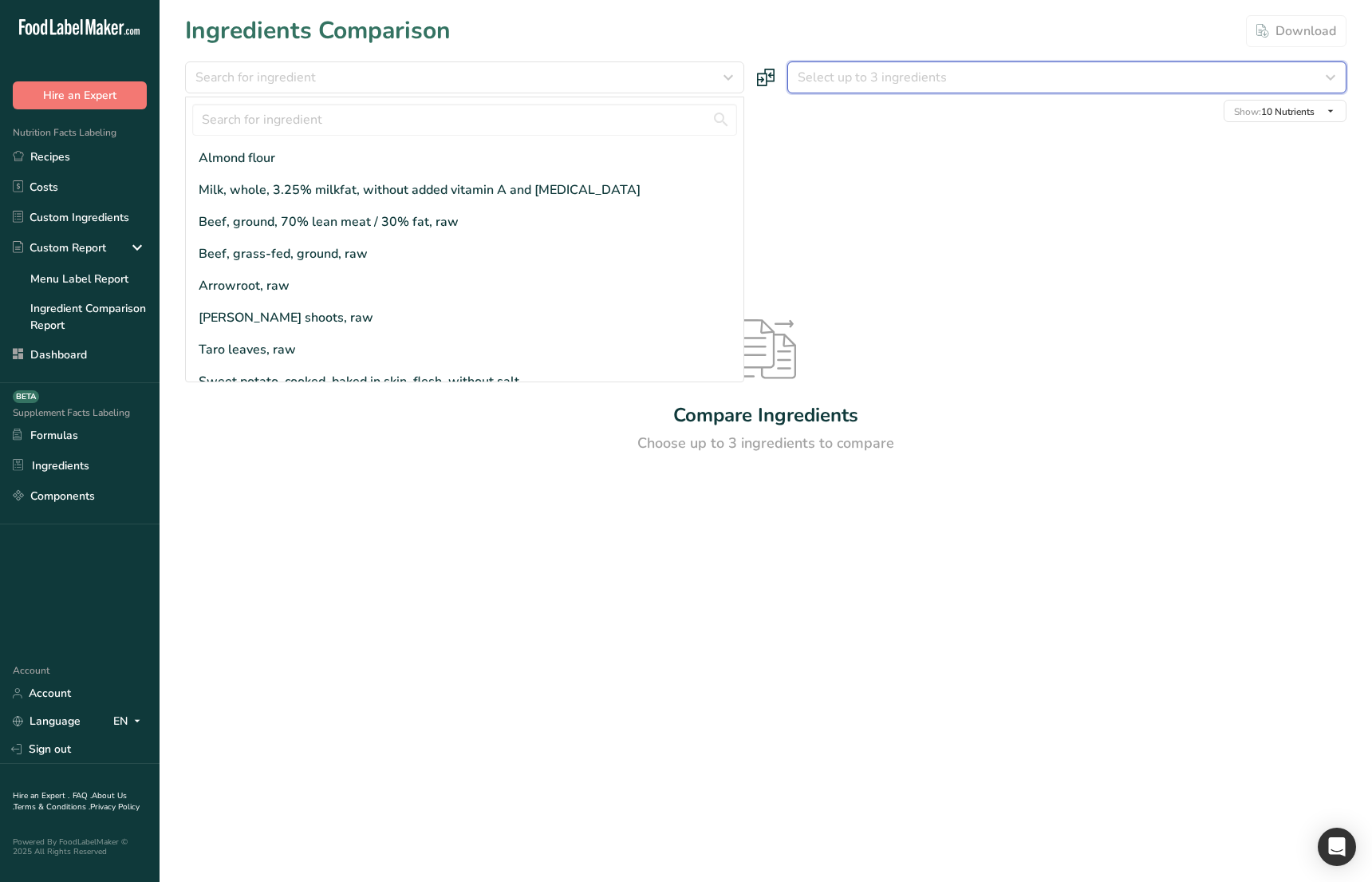
click at [955, 79] on div "Select up to 3 ingredients" at bounding box center [1062, 78] width 529 height 19
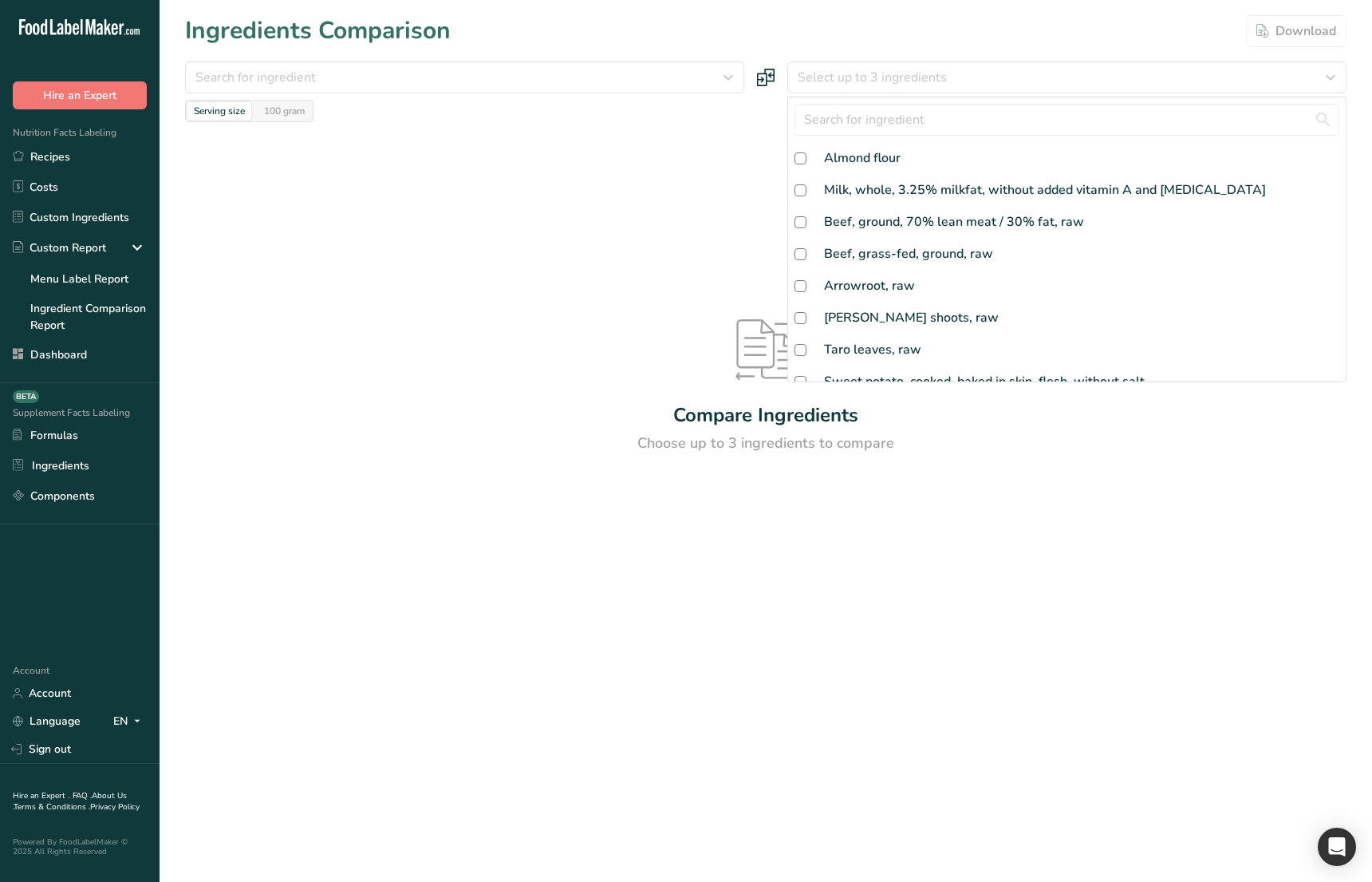
click at [612, 238] on div "Compare Ingredients Choose up to 3 ingredients to compare" at bounding box center [766, 386] width 1162 height 529
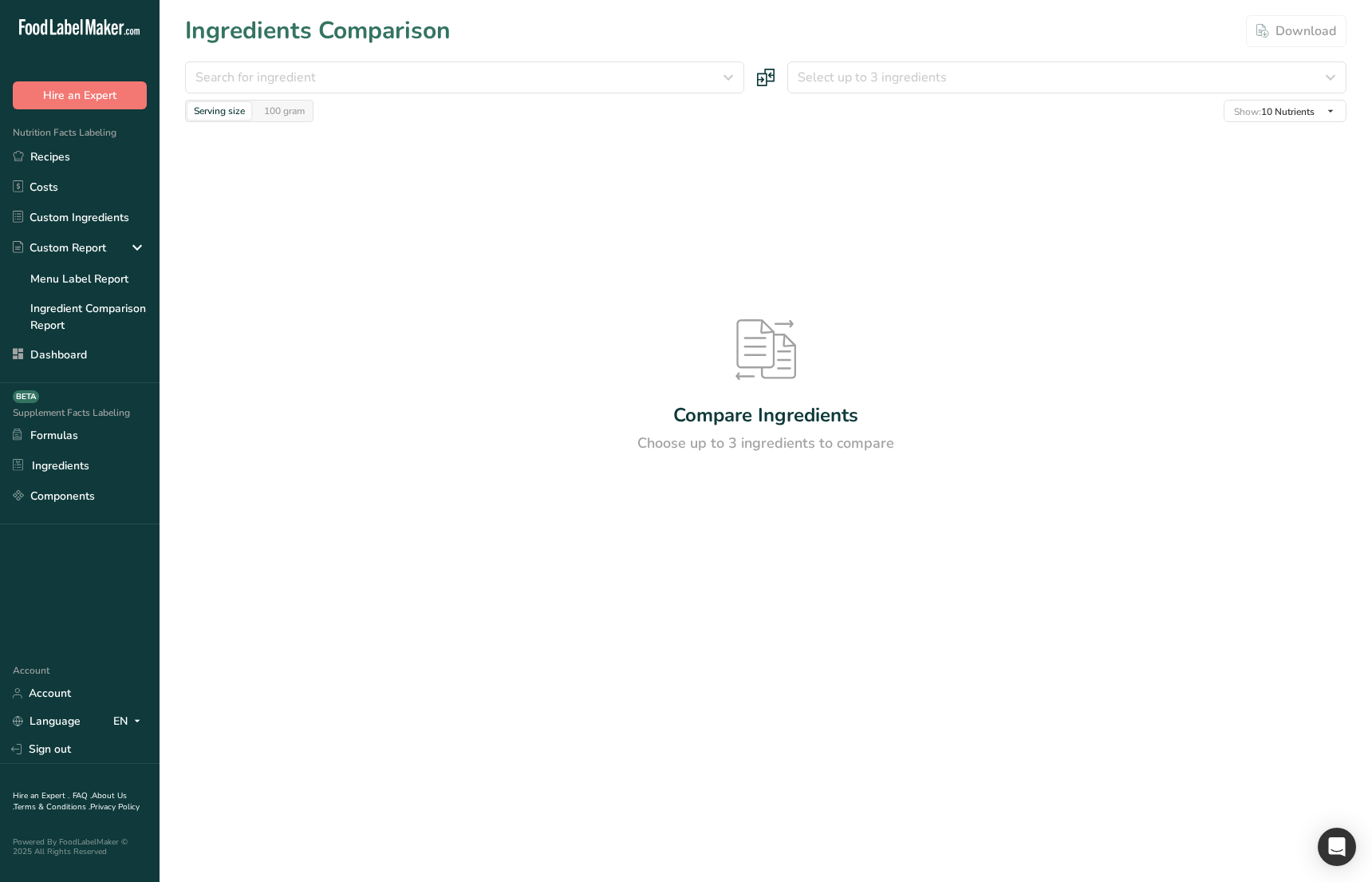
click at [304, 505] on div "Compare Ingredients Choose up to 3 ingredients to compare" at bounding box center [766, 386] width 1162 height 529
click at [443, 579] on div "Compare Ingredients Choose up to 3 ingredients to compare" at bounding box center [766, 386] width 1162 height 529
drag, startPoint x: 403, startPoint y: 324, endPoint x: 424, endPoint y: 298, distance: 33.4
click at [402, 327] on div "Compare Ingredients Choose up to 3 ingredients to compare" at bounding box center [766, 386] width 1162 height 529
